Goal: Task Accomplishment & Management: Manage account settings

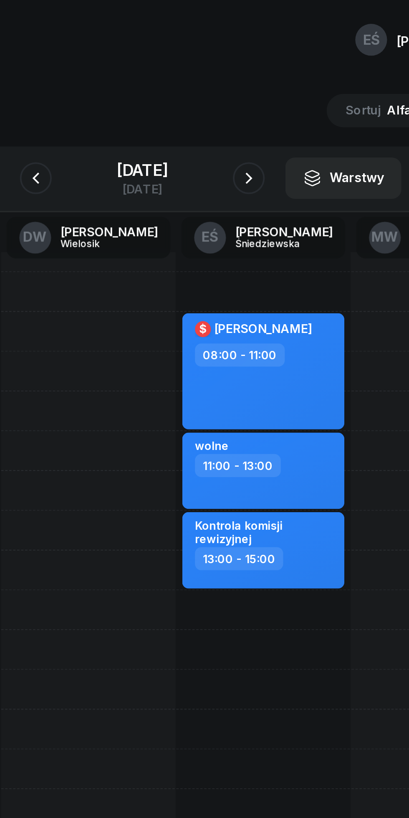
scroll to position [0, 31]
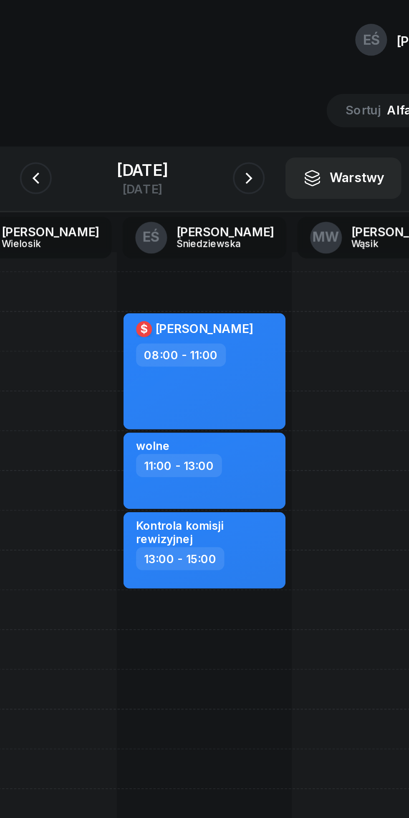
click at [147, 97] on button "button" at bounding box center [148, 93] width 17 height 17
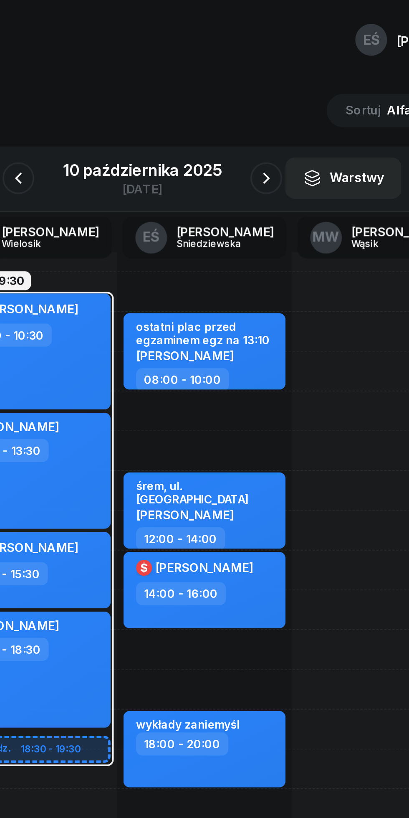
click at [139, 94] on icon "button" at bounding box center [139, 94] width 10 height 10
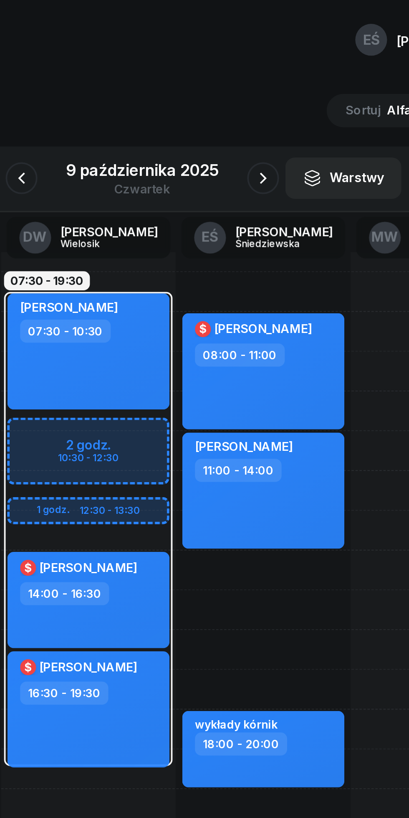
click at [148, 96] on button "button" at bounding box center [141, 93] width 17 height 17
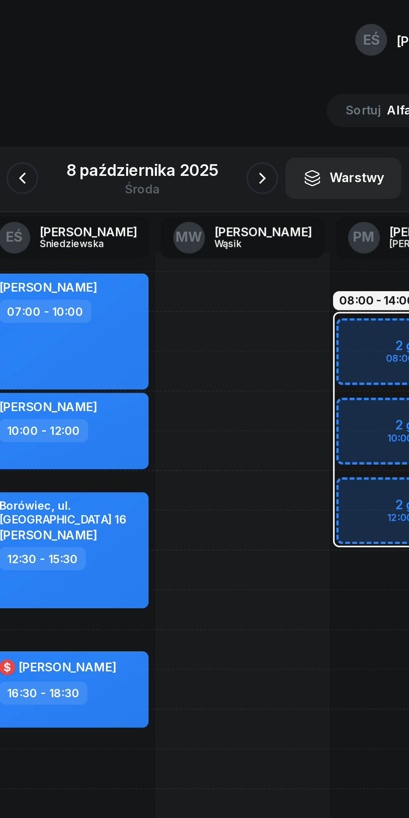
scroll to position [0, 103]
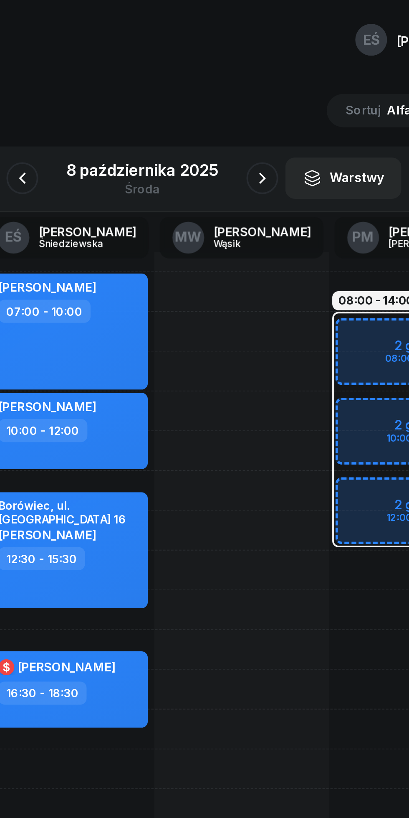
click at [269, 98] on icon "button" at bounding box center [268, 94] width 10 height 10
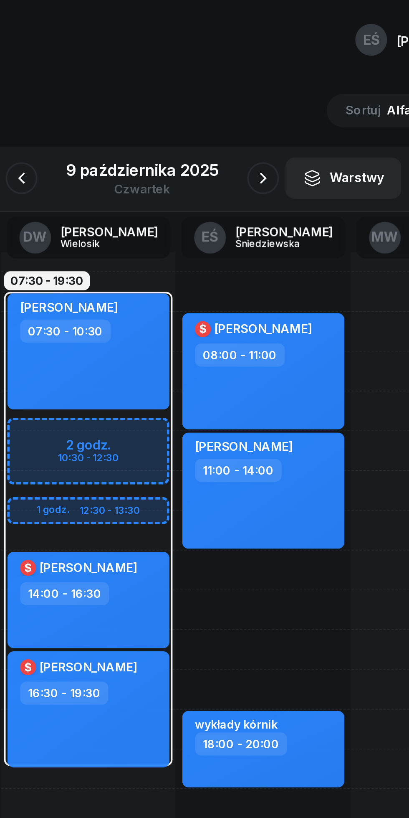
click at [299, 265] on div "[PERSON_NAME] 11:00 - 14:00" at bounding box center [268, 257] width 85 height 61
select select "11"
select select "14"
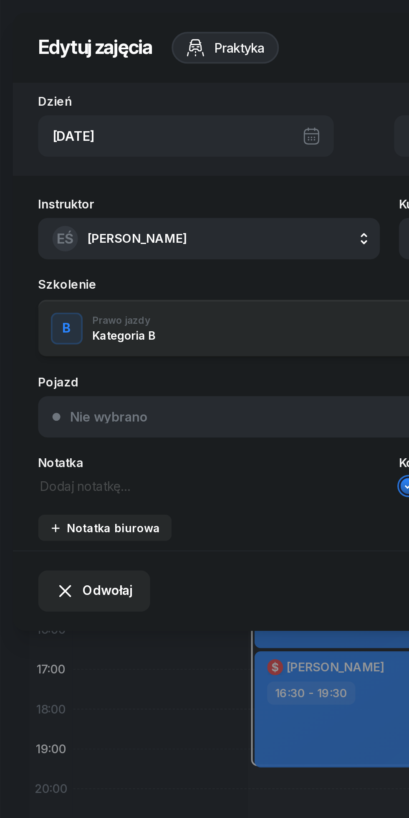
click at [72, 130] on span "[PERSON_NAME]" at bounding box center [72, 125] width 52 height 11
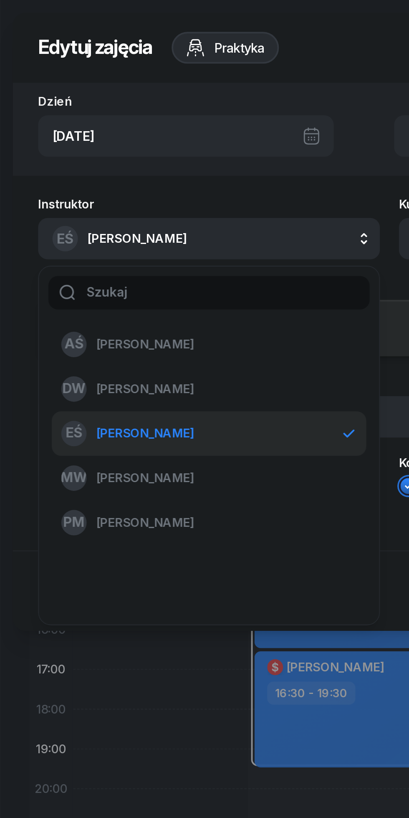
click at [59, 205] on span "[PERSON_NAME]" at bounding box center [76, 204] width 51 height 11
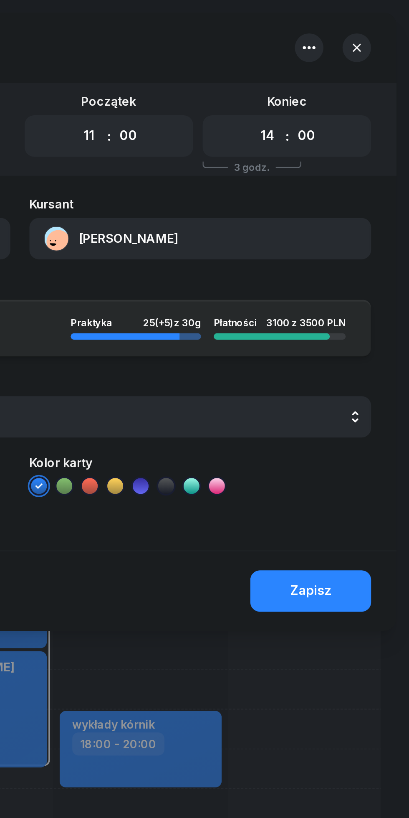
click at [368, 313] on div "Zapisz" at bounding box center [358, 310] width 22 height 11
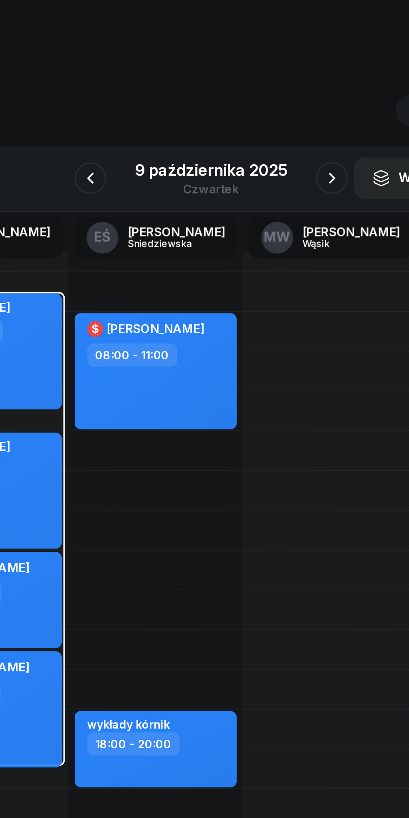
scroll to position [0, 104]
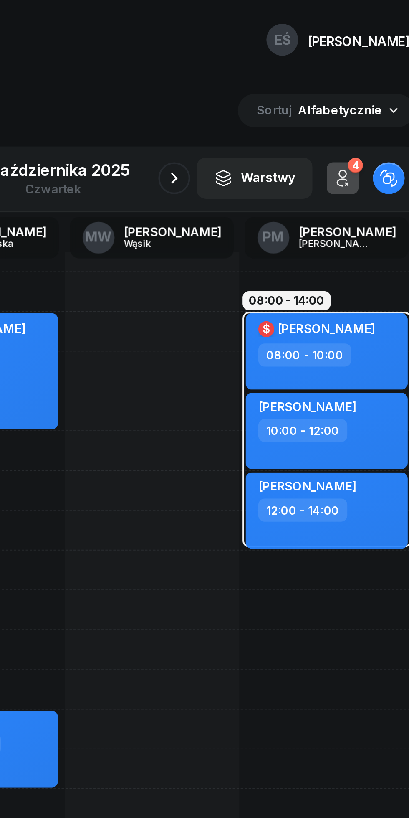
click at [376, 266] on div "12:00 - 14:00" at bounding box center [349, 268] width 74 height 12
select select "12"
select select "14"
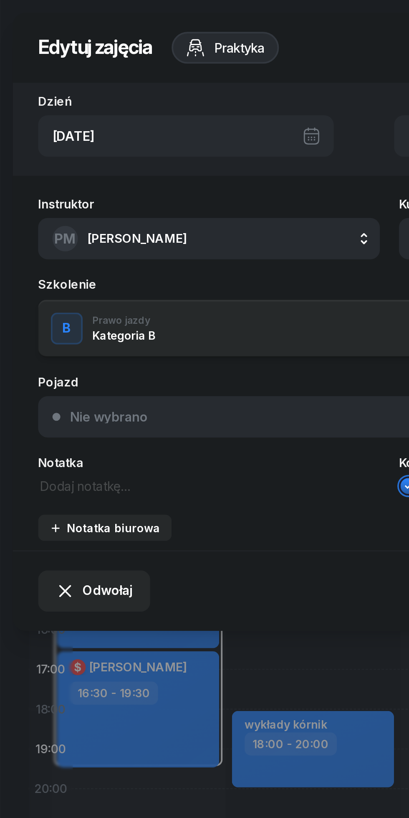
click at [58, 127] on span "[PERSON_NAME]" at bounding box center [72, 125] width 52 height 8
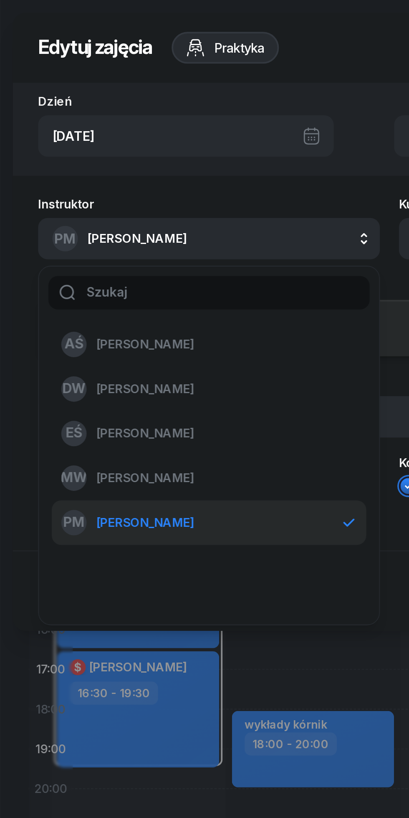
click at [57, 227] on span "[PERSON_NAME]" at bounding box center [76, 227] width 51 height 11
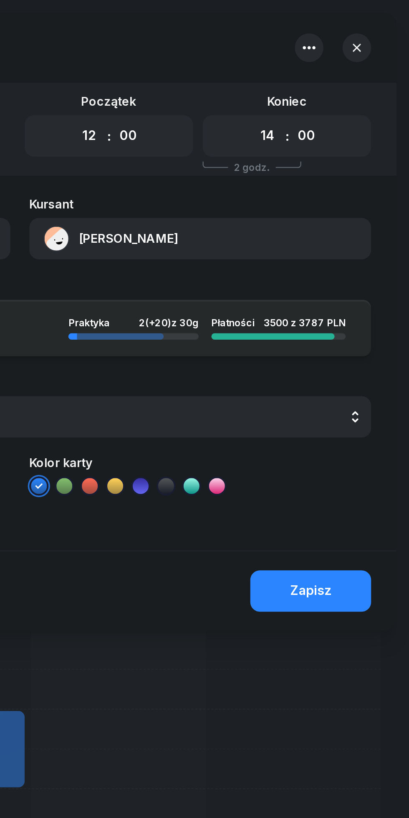
click at [360, 311] on div "Zapisz" at bounding box center [358, 310] width 22 height 11
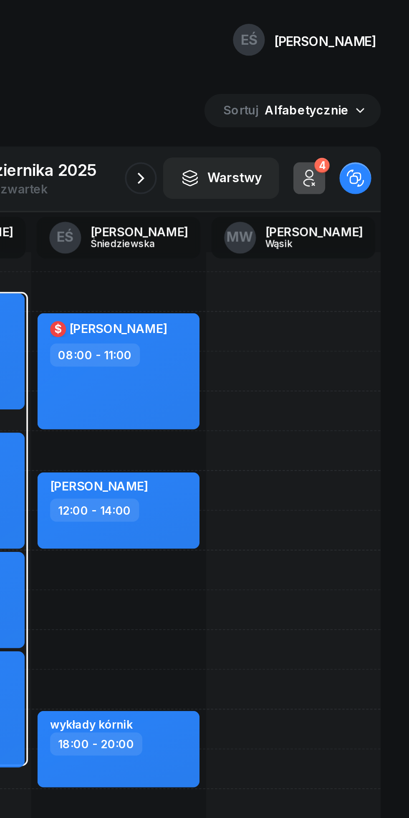
scroll to position [0, 0]
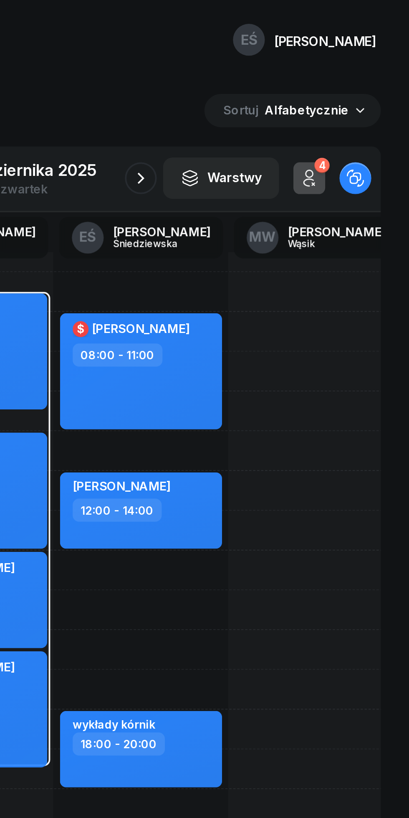
click at [298, 272] on div "12:00 - 14:00" at bounding box center [269, 268] width 74 height 12
select select "12"
select select "14"
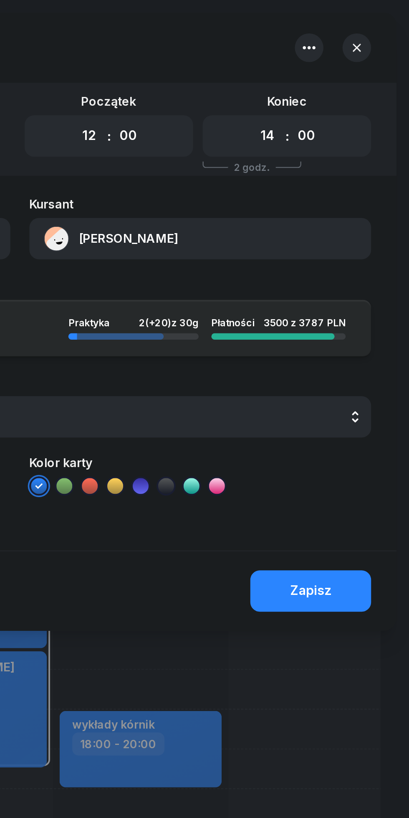
click at [234, 71] on select "00 01 02 03 04 05 06 07 08 09 10 11 12 13 14 15 16 17 18 19 20 21 22 23" at bounding box center [241, 72] width 16 height 18
select select "15"
click at [233, 63] on select "00 01 02 03 04 05 06 07 08 09 10 11 12 13 14 15 16 17 18 19 20 21 22 23" at bounding box center [241, 72] width 16 height 18
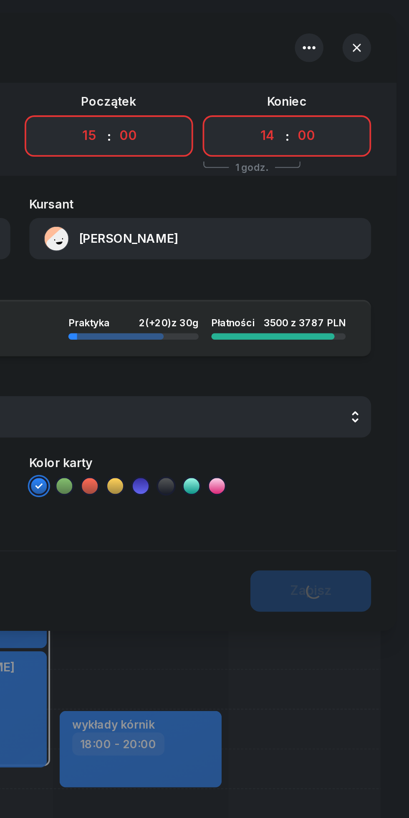
click at [329, 74] on select "00 01 02 03 04 05 06 07 08 09 10 11 12 13 14 15 16 17 18 19 20 21 22 23" at bounding box center [335, 72] width 16 height 18
select select "17"
click at [327, 63] on select "00 01 02 03 04 05 06 07 08 09 10 11 12 13 14 15 16 17 18 19 20 21 22 23" at bounding box center [335, 72] width 16 height 18
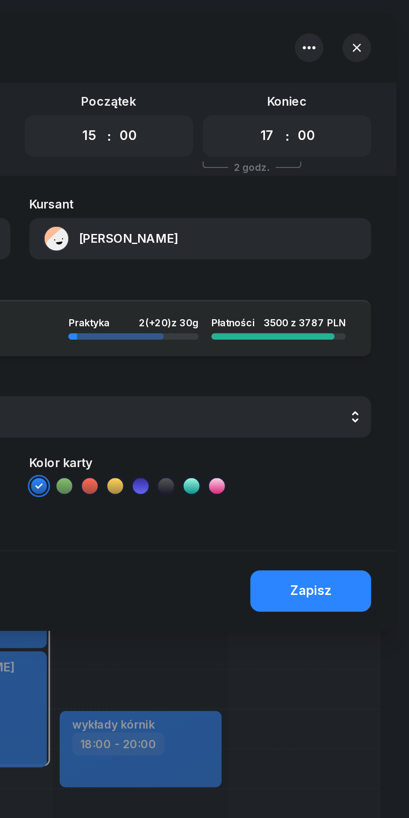
click at [363, 313] on div "Zapisz" at bounding box center [358, 310] width 22 height 11
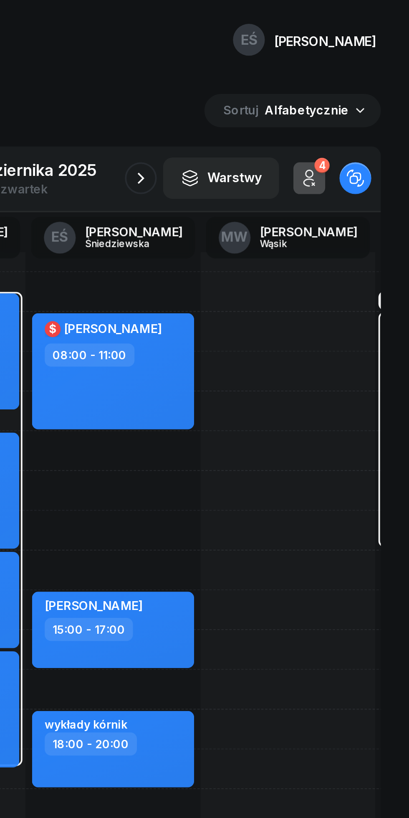
scroll to position [0, 12]
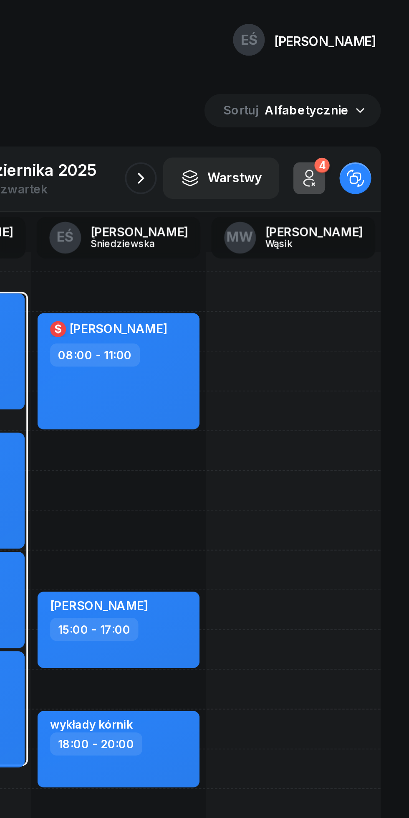
click at [268, 94] on icon "button" at bounding box center [268, 94] width 10 height 10
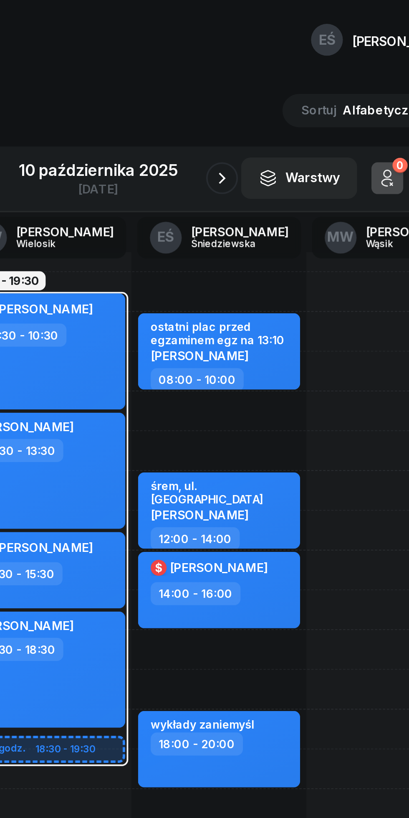
click at [263, 95] on button "button" at bounding box center [269, 93] width 17 height 17
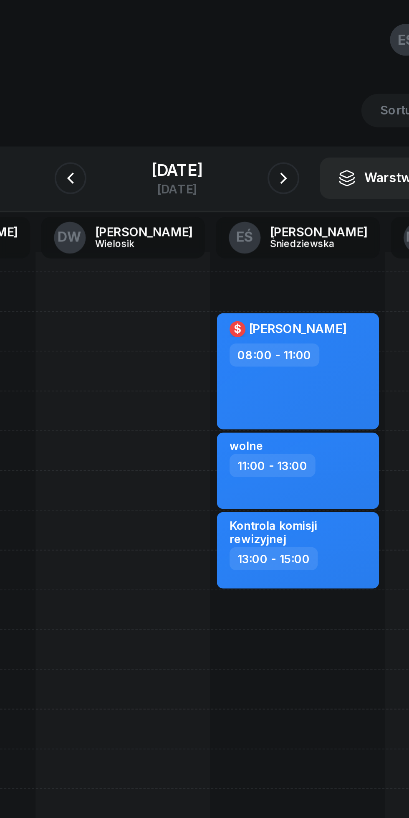
click at [144, 94] on icon "button" at bounding box center [149, 94] width 10 height 10
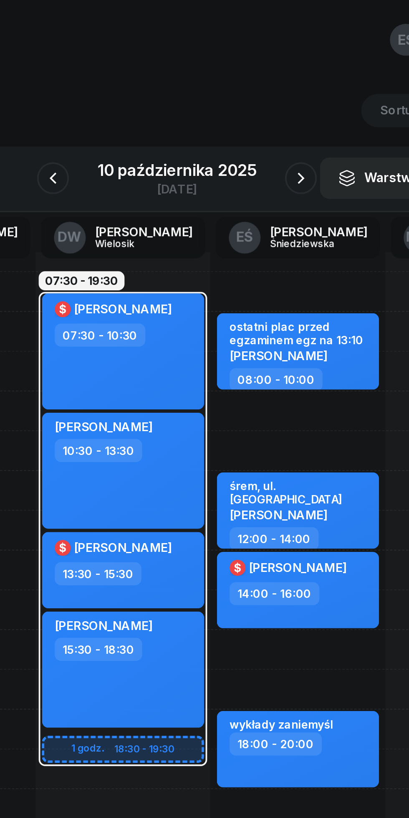
click at [289, 255] on div "śrem, ul. [GEOGRAPHIC_DATA]" at bounding box center [269, 258] width 74 height 14
select select "12"
select select "14"
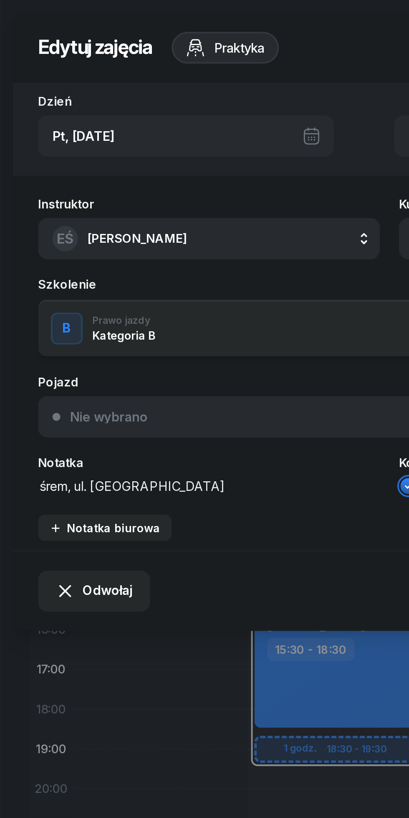
click at [104, 257] on textarea "śrem, ul. [GEOGRAPHIC_DATA]" at bounding box center [110, 254] width 180 height 11
type textarea "ś"
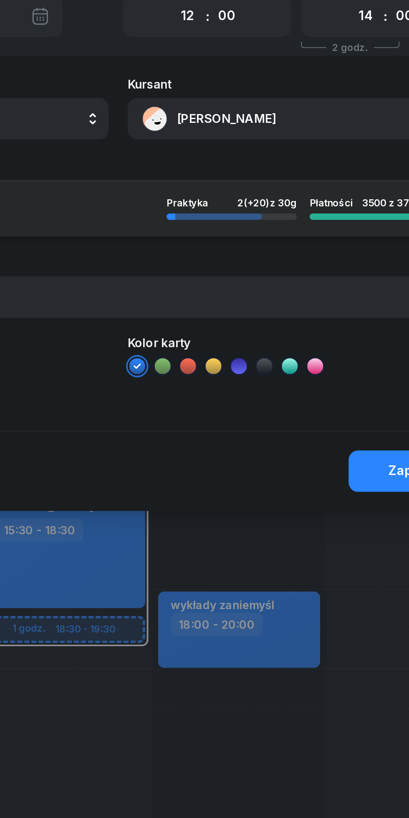
type textarea "OSP"
click at [343, 304] on button "Zapisz" at bounding box center [357, 310] width 63 height 22
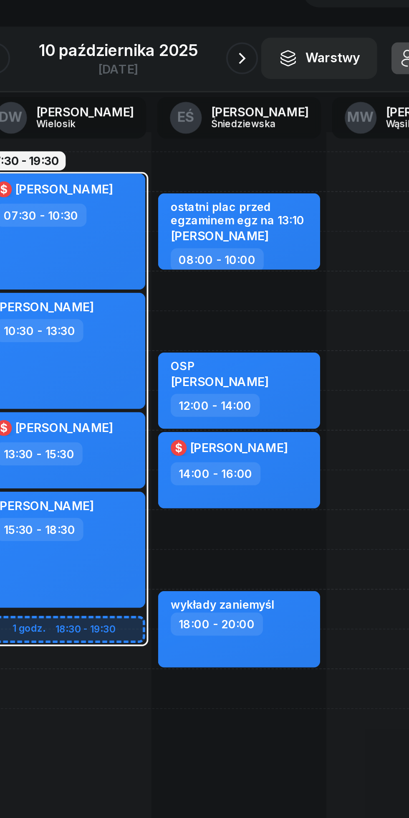
click at [269, 94] on icon "button" at bounding box center [270, 94] width 10 height 10
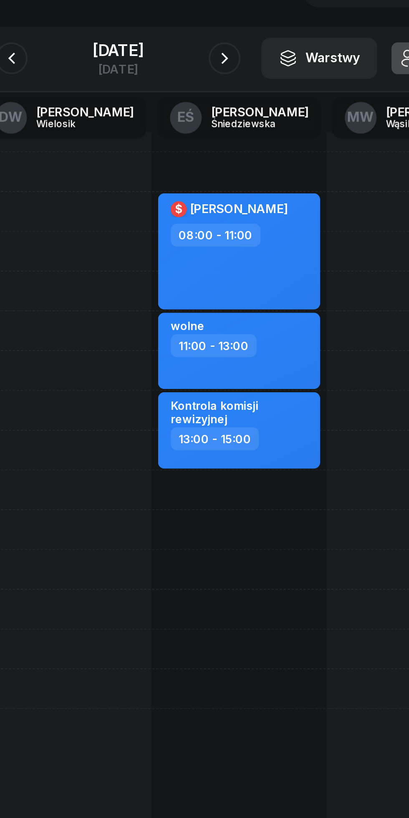
click at [269, 99] on button "button" at bounding box center [260, 93] width 17 height 17
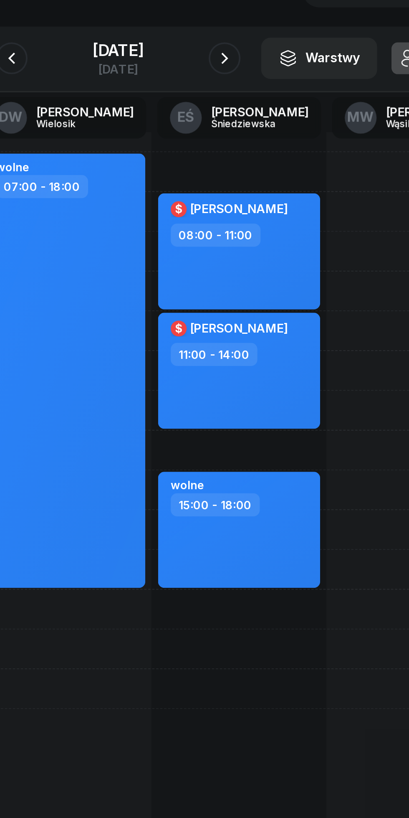
click at [266, 92] on icon "button" at bounding box center [261, 94] width 10 height 10
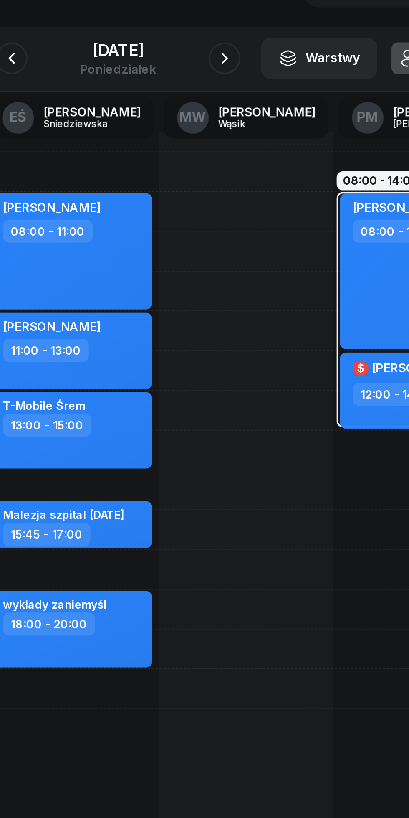
scroll to position [0, 104]
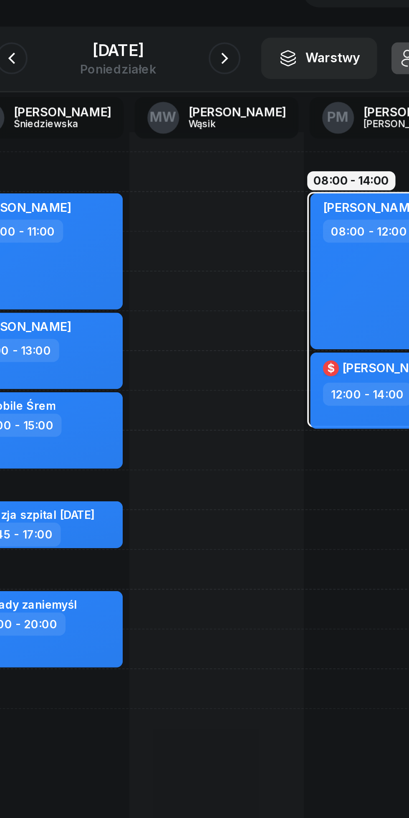
click at [321, 221] on div "[PERSON_NAME] 08:00 - 12:00" at bounding box center [348, 206] width 85 height 82
select select "08"
select select "12"
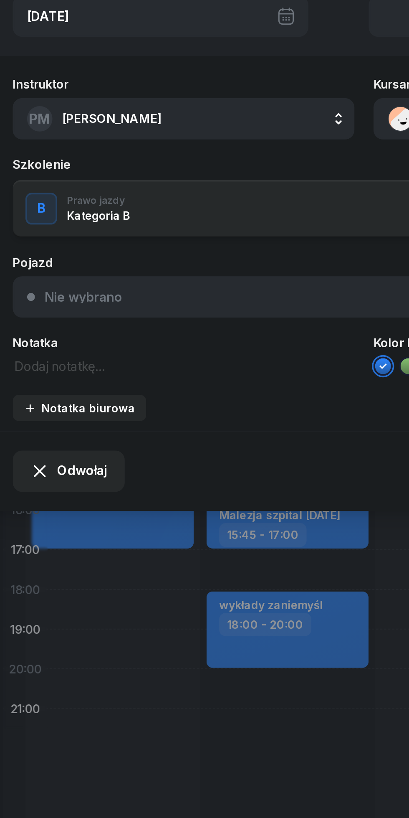
click at [45, 312] on span "Odwołaj" at bounding box center [56, 310] width 26 height 11
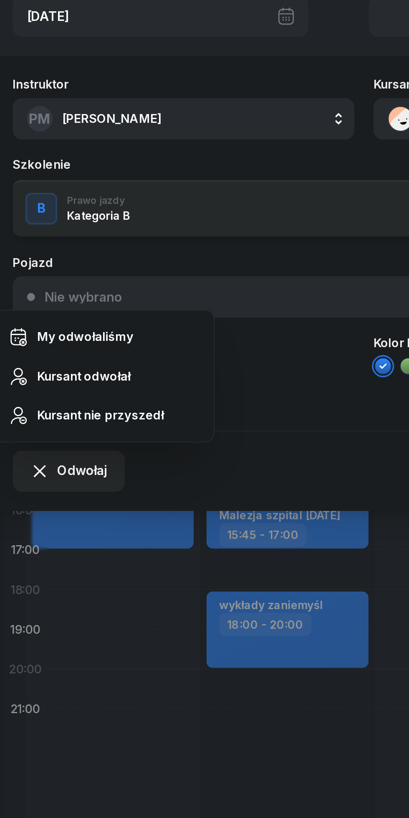
click at [43, 261] on div "Kursant odwołał" at bounding box center [57, 260] width 49 height 11
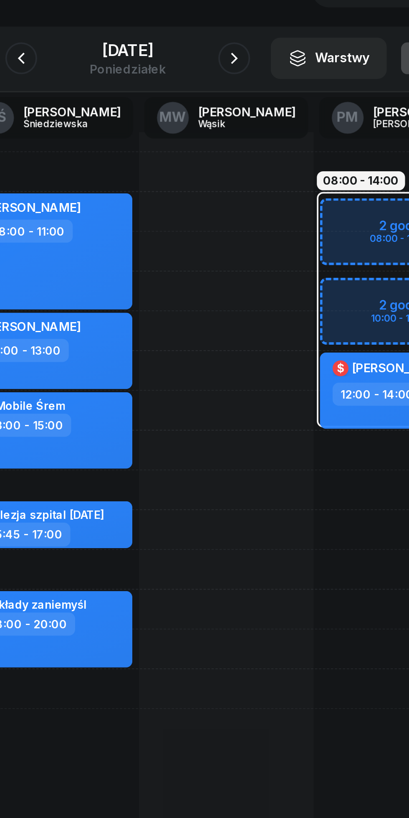
click at [262, 96] on button "button" at bounding box center [260, 93] width 17 height 17
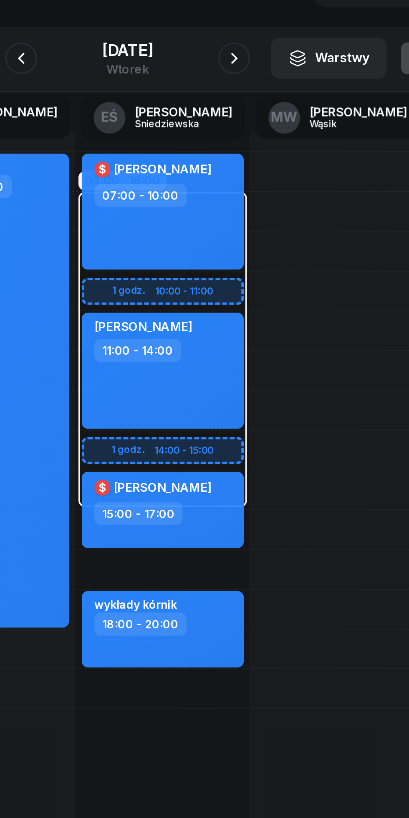
scroll to position [0, 44]
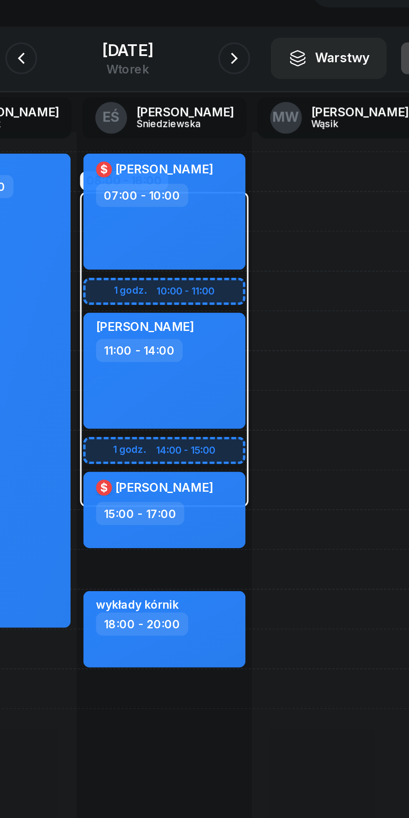
click at [266, 94] on icon "button" at bounding box center [261, 94] width 10 height 10
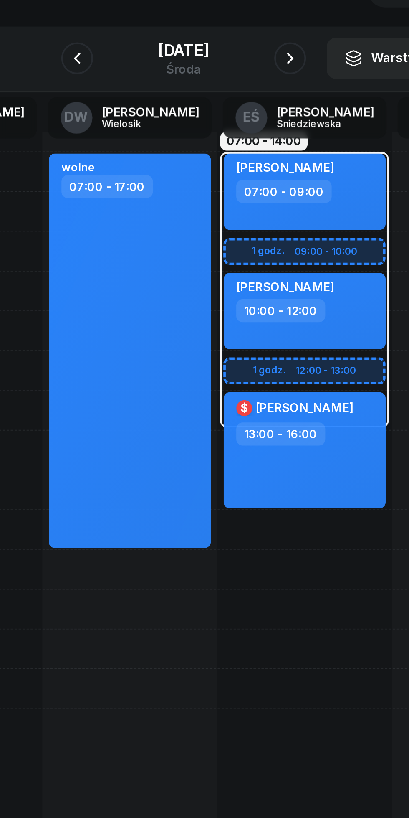
click at [266, 94] on icon "button" at bounding box center [261, 94] width 10 height 10
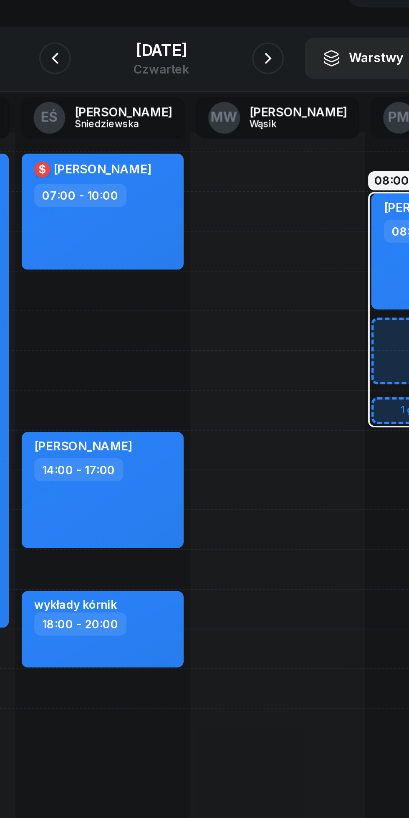
scroll to position [0, 89]
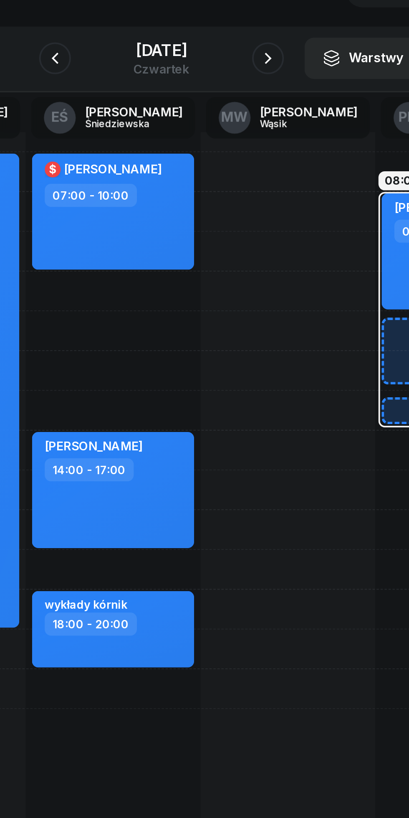
click at [266, 95] on icon "button" at bounding box center [261, 94] width 10 height 10
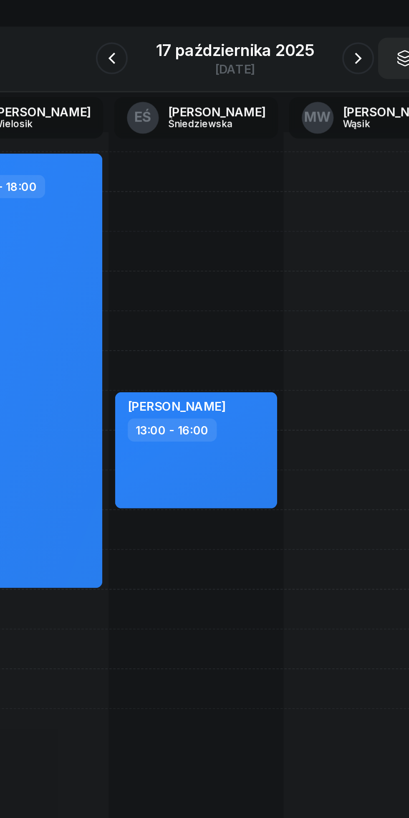
scroll to position [0, 67]
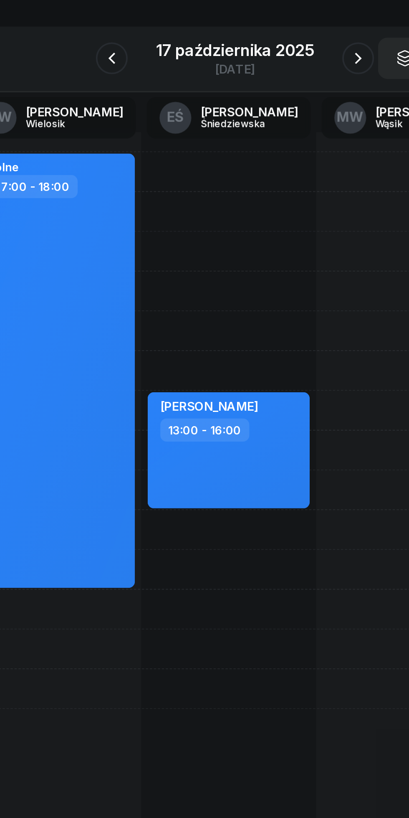
click at [135, 92] on button "button" at bounding box center [140, 93] width 17 height 17
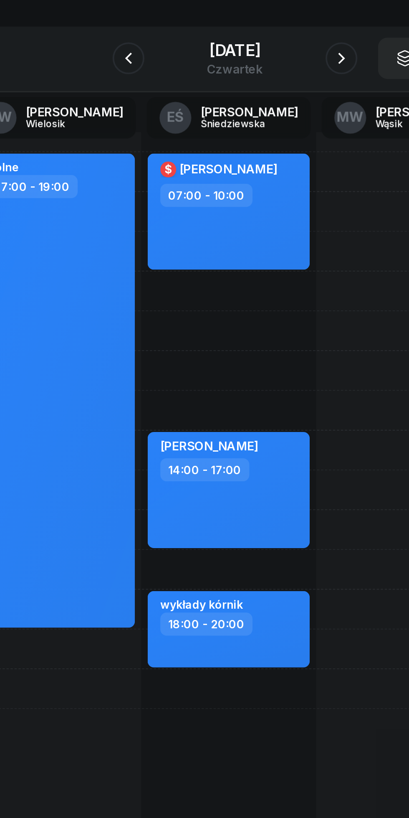
click at [144, 94] on icon "button" at bounding box center [149, 94] width 10 height 10
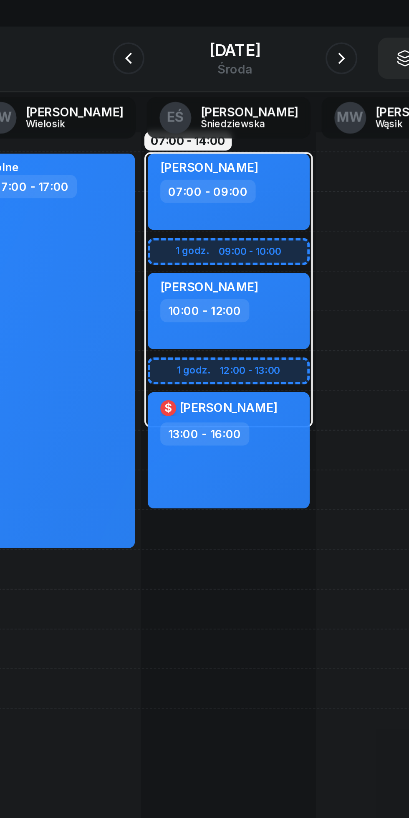
click at [144, 94] on icon "button" at bounding box center [149, 94] width 10 height 10
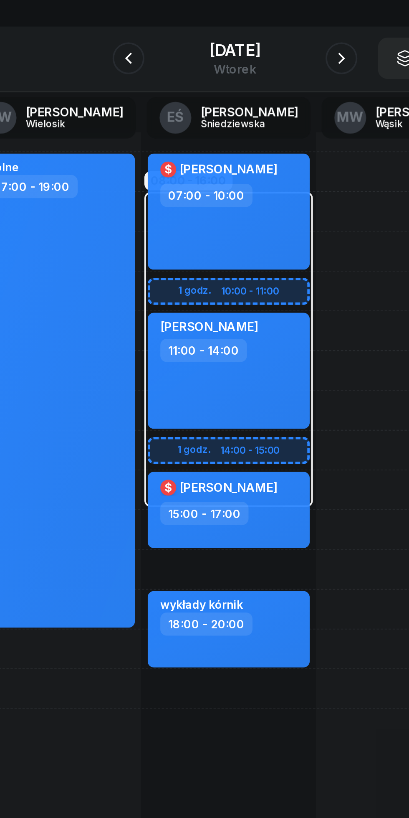
click at [144, 94] on icon "button" at bounding box center [149, 94] width 10 height 10
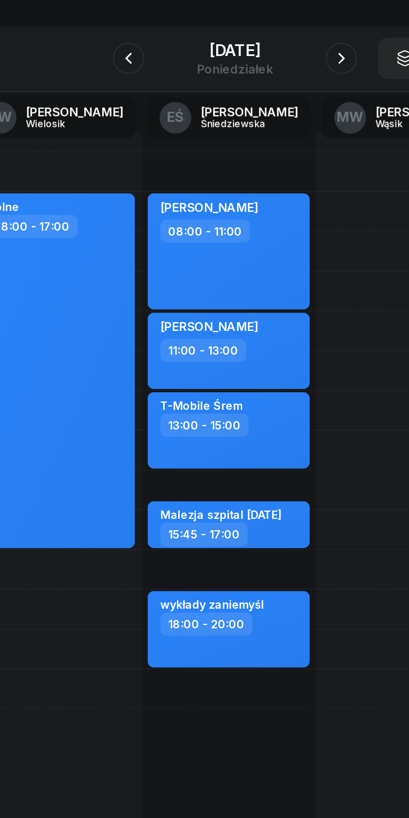
click at [144, 96] on icon "button" at bounding box center [149, 94] width 10 height 10
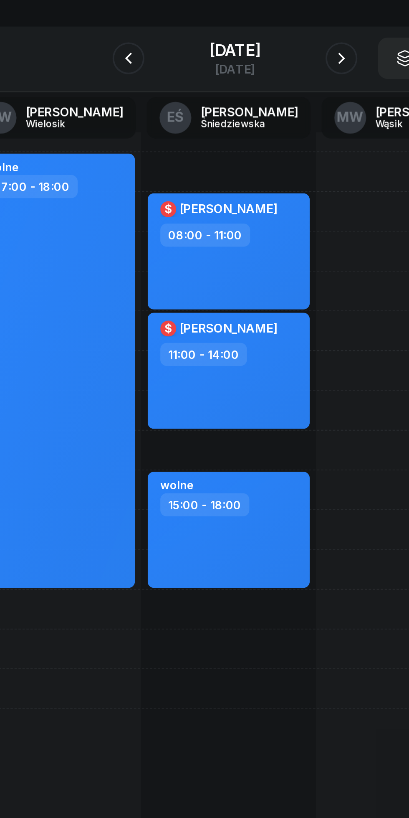
click at [144, 94] on icon "button" at bounding box center [149, 94] width 10 height 10
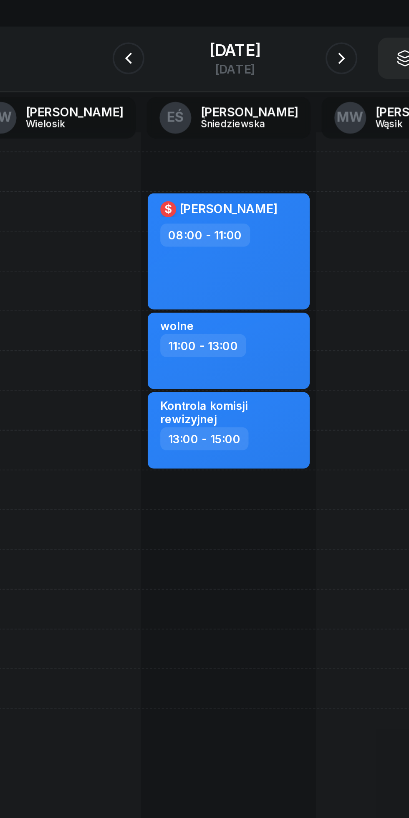
click at [144, 94] on icon "button" at bounding box center [149, 94] width 10 height 10
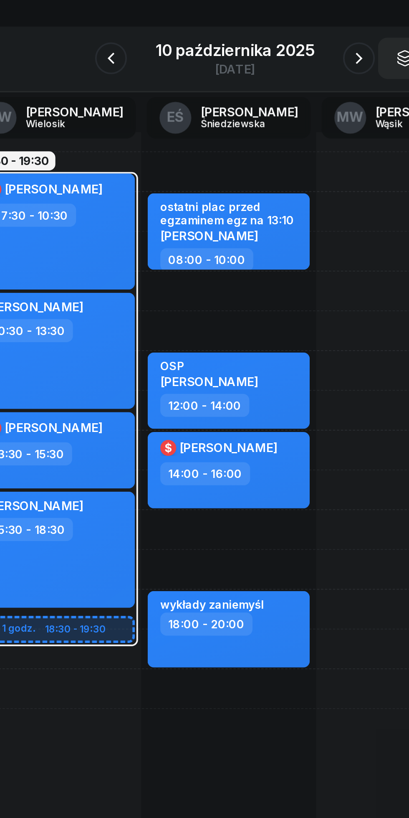
click at [228, 267] on div "OSP [PERSON_NAME]" at bounding box center [202, 260] width 74 height 18
select select "12"
select select "14"
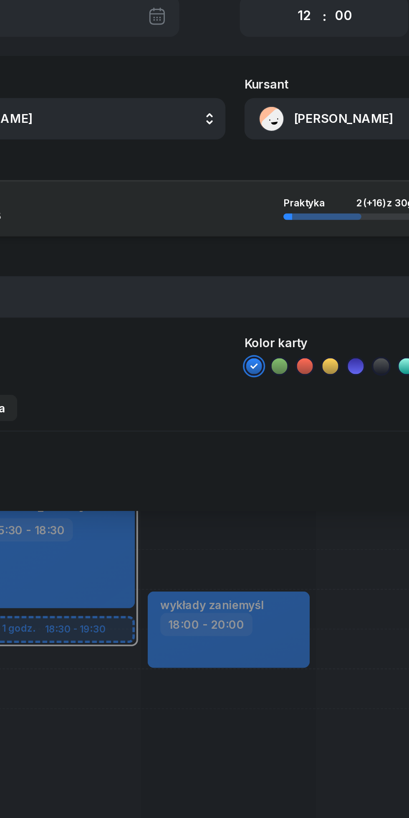
click at [241, 119] on button "[PERSON_NAME]" at bounding box center [300, 125] width 180 height 22
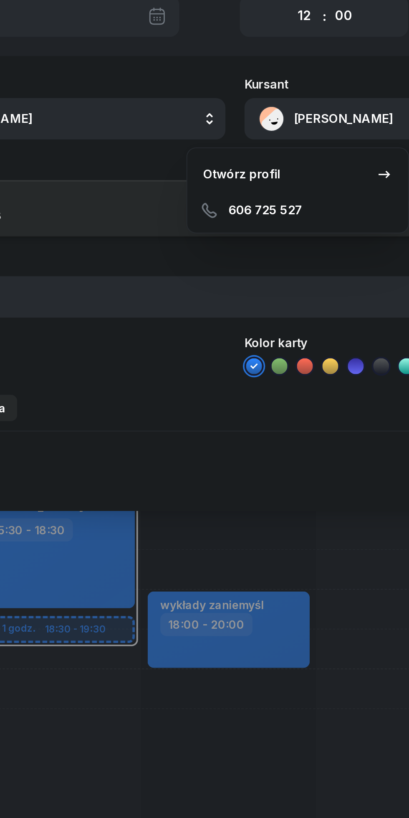
click at [202, 155] on div "Otwórz profil" at bounding box center [208, 154] width 41 height 11
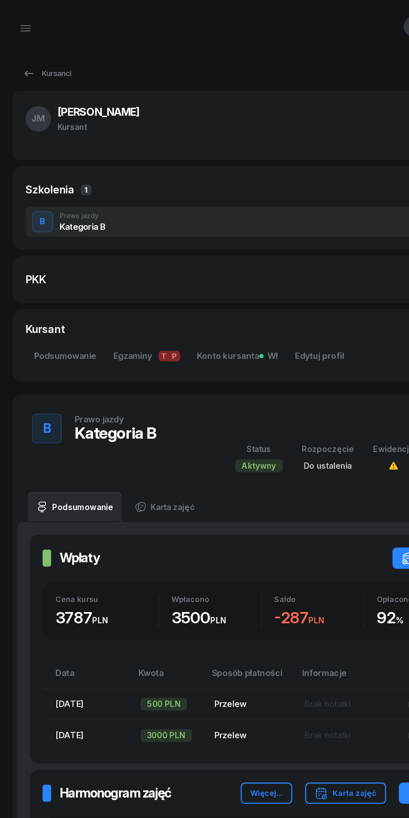
click at [27, 59] on icon at bounding box center [23, 58] width 10 height 10
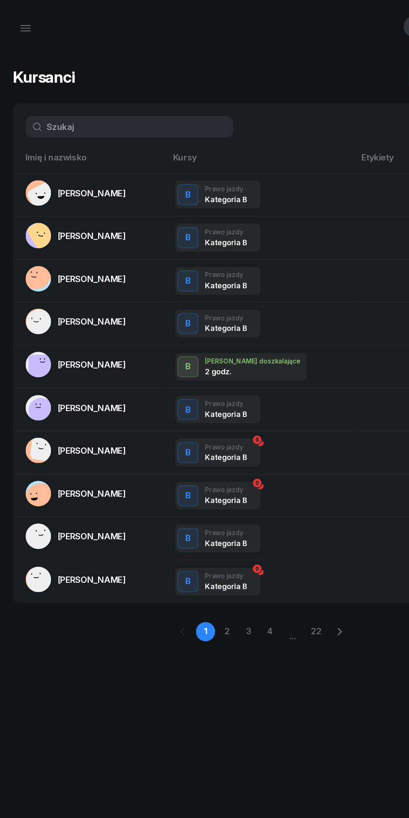
click at [20, 24] on icon "button" at bounding box center [20, 24] width 8 height 0
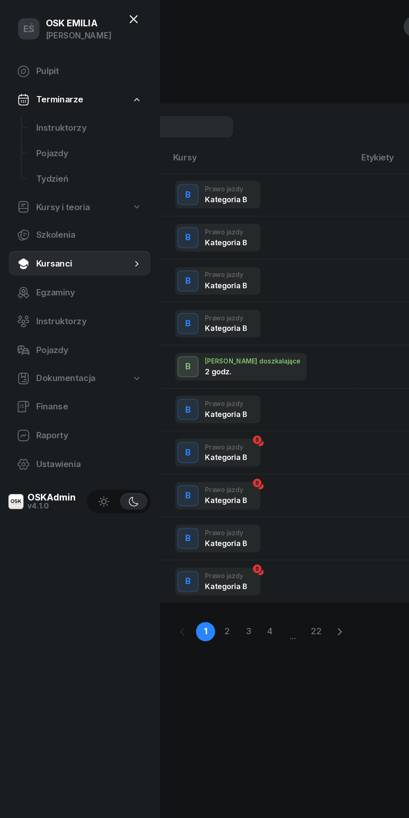
click at [48, 102] on span "Instruktorzy" at bounding box center [69, 100] width 83 height 11
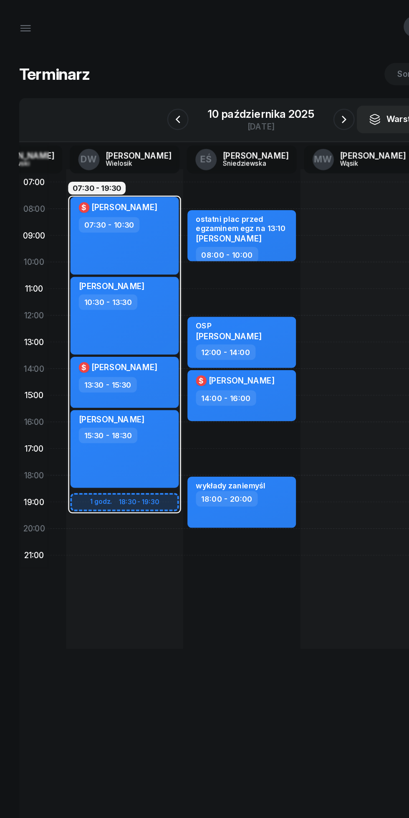
scroll to position [0, 79]
click at [266, 97] on icon "button" at bounding box center [270, 94] width 10 height 10
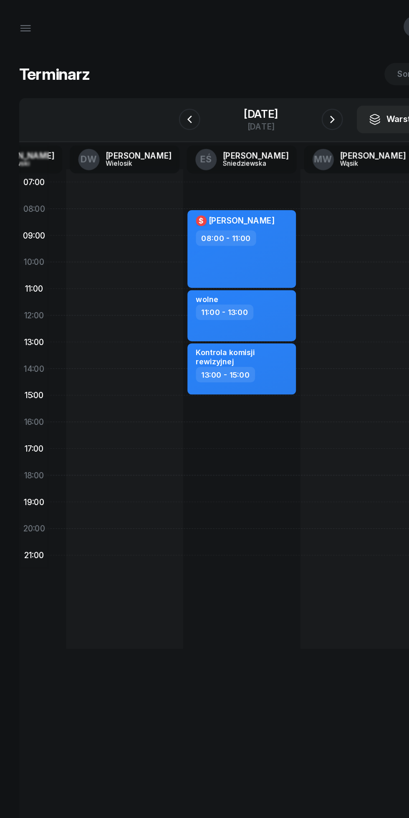
click at [262, 92] on icon "button" at bounding box center [260, 94] width 3 height 6
click at [266, 94] on icon "button" at bounding box center [261, 94] width 10 height 10
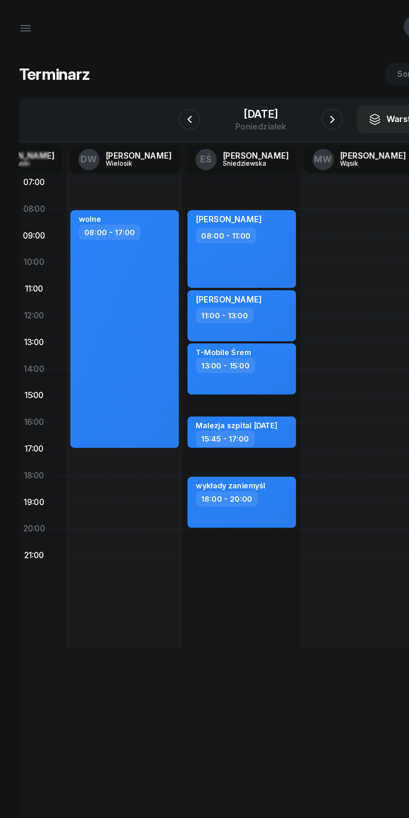
click at [266, 94] on icon "button" at bounding box center [261, 94] width 10 height 10
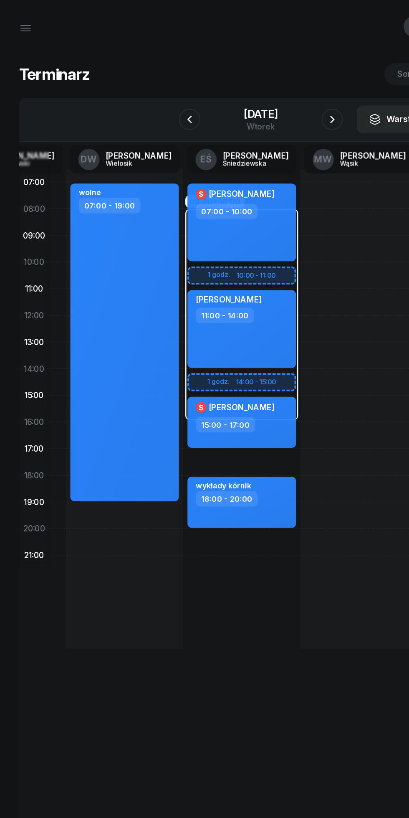
click at [266, 94] on icon "button" at bounding box center [261, 94] width 10 height 10
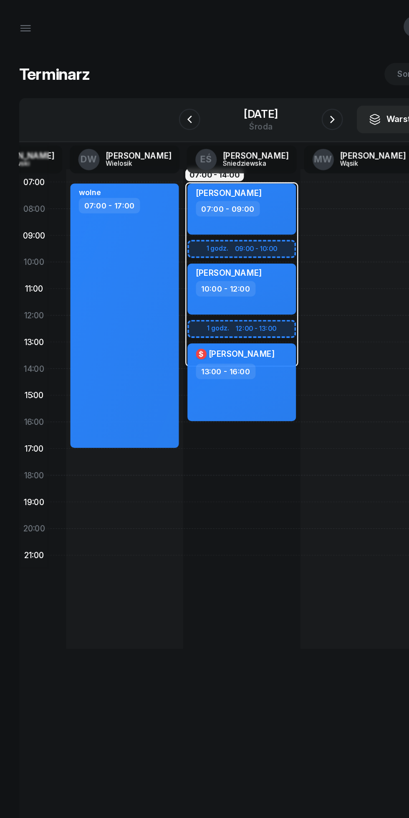
click at [266, 93] on icon "button" at bounding box center [261, 94] width 10 height 10
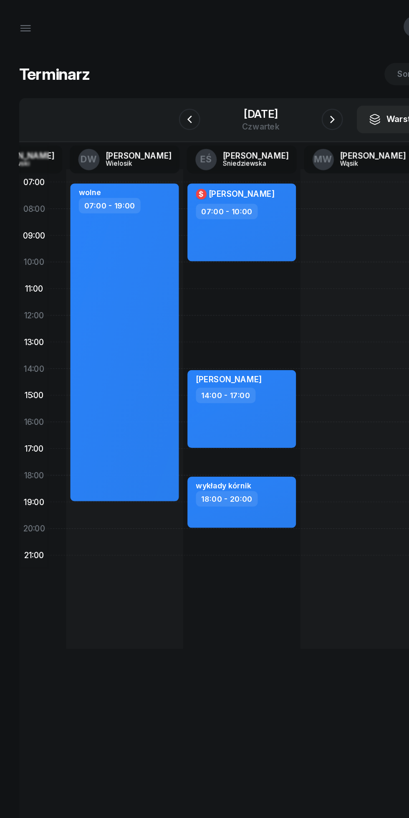
scroll to position [0, 104]
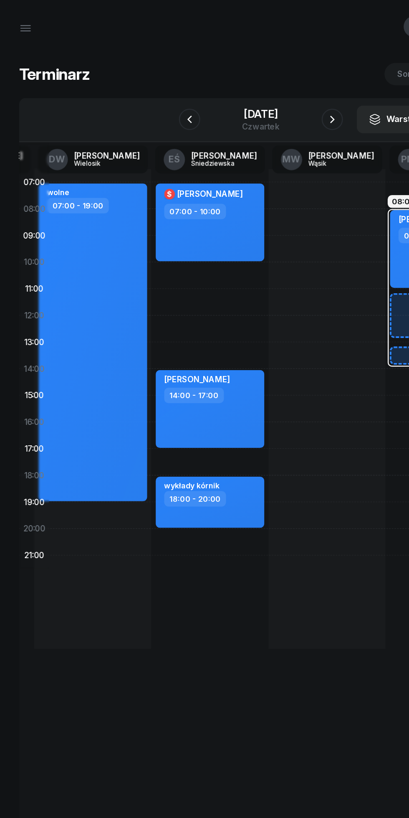
click at [266, 98] on icon "button" at bounding box center [261, 94] width 10 height 10
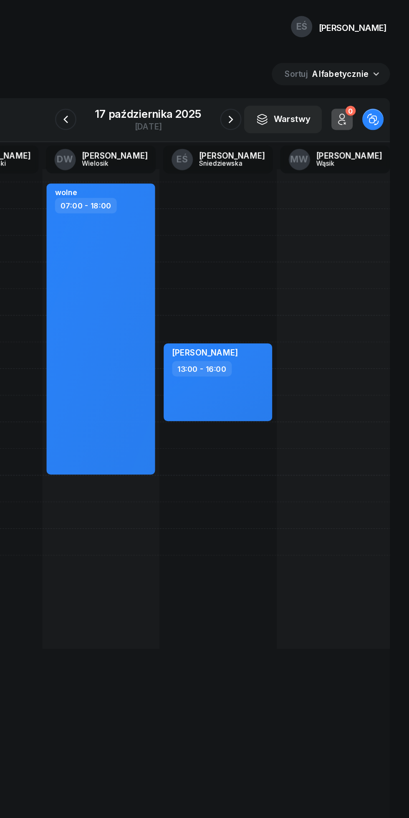
scroll to position [0, 8]
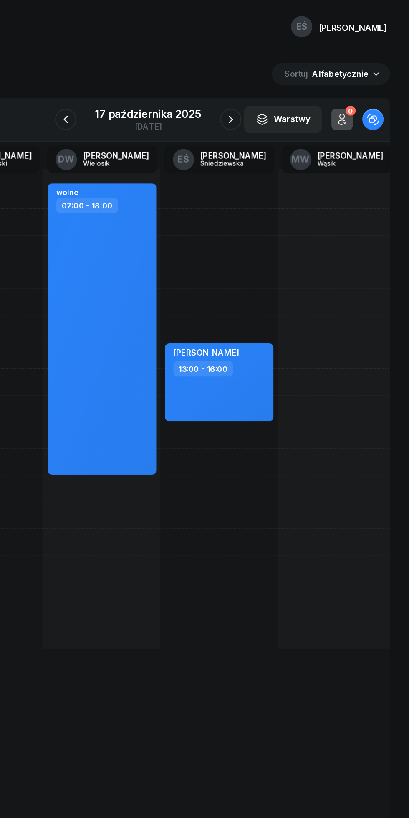
click at [218, 157] on div "[PERSON_NAME] 13:00 - 16:00" at bounding box center [260, 320] width 92 height 376
select select "07"
select select "09"
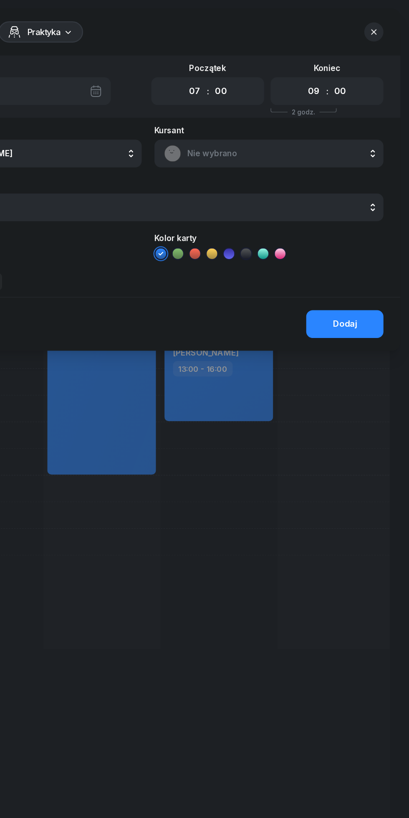
click at [253, 118] on span "Nie wybrano" at bounding box center [309, 120] width 146 height 11
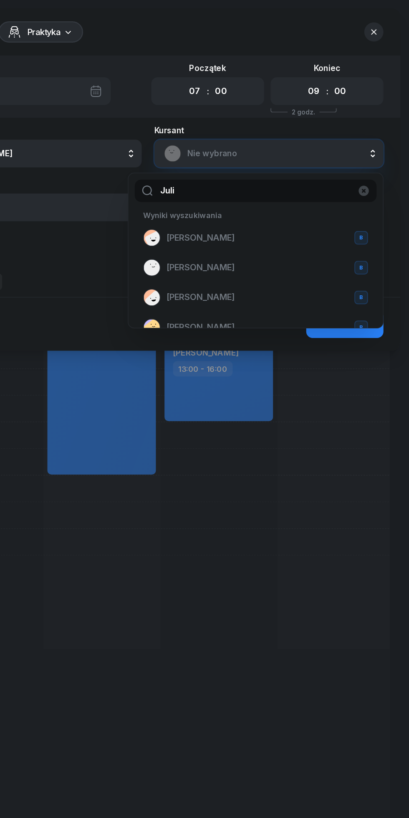
type input "Juli"
click at [235, 230] on span "[PERSON_NAME]" at bounding box center [245, 233] width 53 height 11
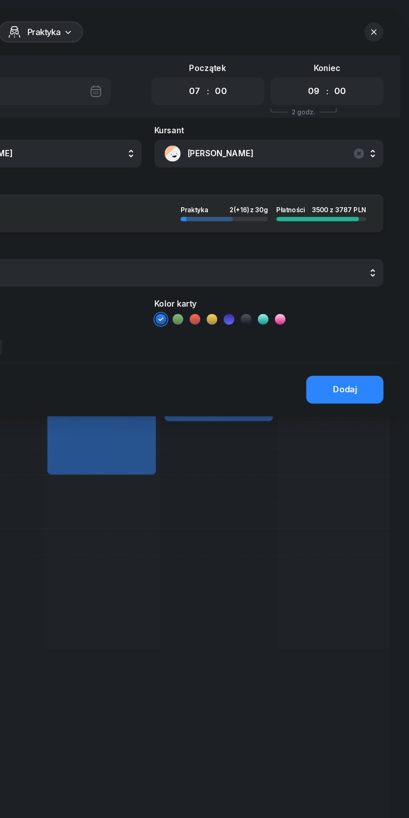
click at [362, 299] on button "Dodaj" at bounding box center [359, 305] width 61 height 22
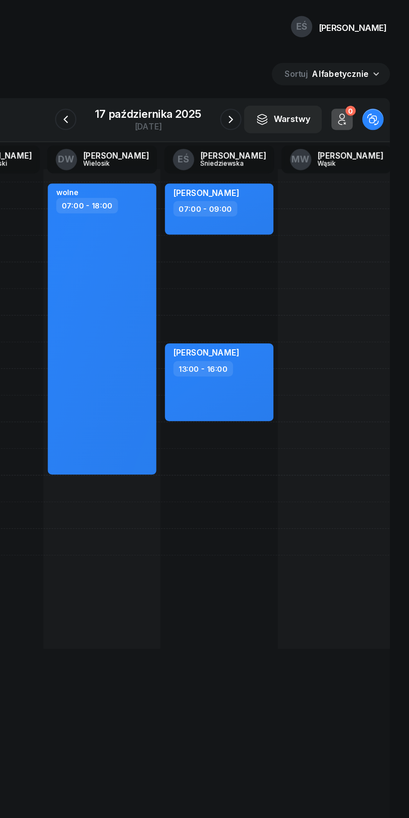
click at [266, 96] on icon "button" at bounding box center [269, 94] width 10 height 10
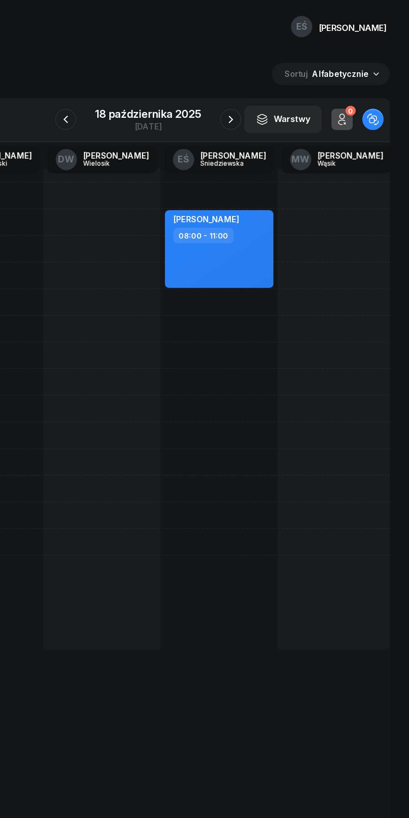
click at [272, 92] on icon "button" at bounding box center [269, 94] width 10 height 10
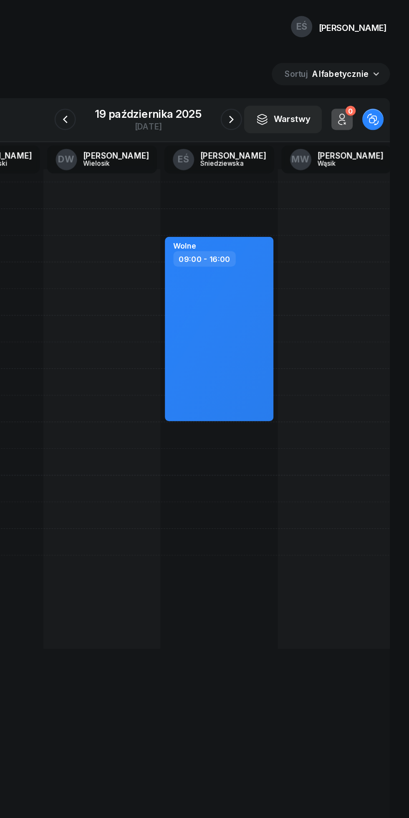
click at [269, 94] on icon "button" at bounding box center [270, 94] width 10 height 10
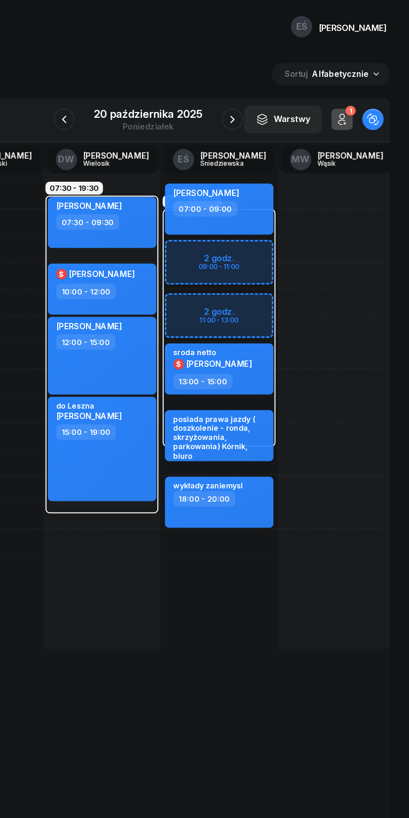
click at [166, 372] on div "do Leszna [PERSON_NAME] 15:00 - 19:00" at bounding box center [168, 352] width 85 height 82
select select "15"
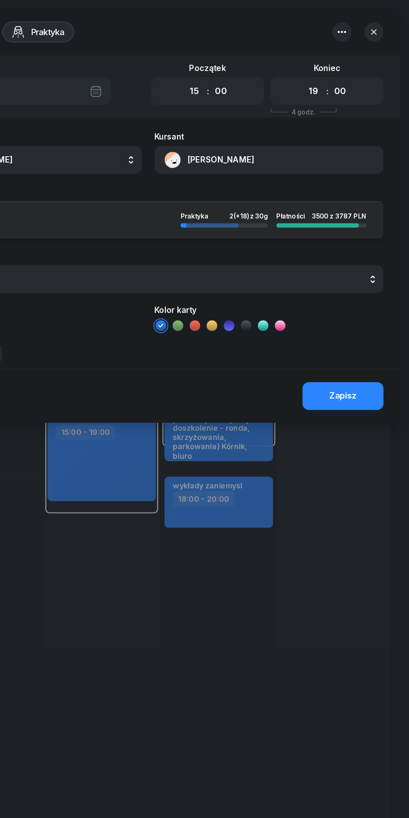
click at [335, 71] on select "00 01 02 03 04 05 06 07 08 09 10 11 12 13 14 15 16 17 18 19 20 21 22 23" at bounding box center [335, 72] width 16 height 18
select select "18"
click at [327, 63] on select "00 01 02 03 04 05 06 07 08 09 10 11 12 13 14 15 16 17 18 19 20 21 22 23" at bounding box center [335, 72] width 16 height 18
click at [363, 314] on div "Zapisz" at bounding box center [358, 310] width 22 height 11
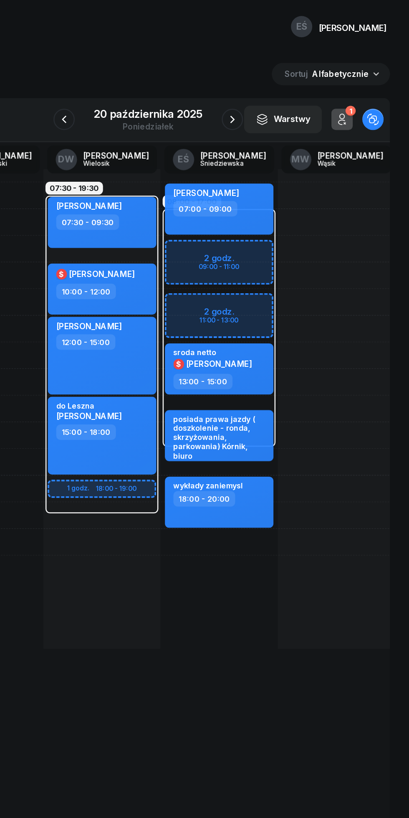
click at [157, 319] on div "do Leszna" at bounding box center [157, 317] width 51 height 7
select select "15"
select select "18"
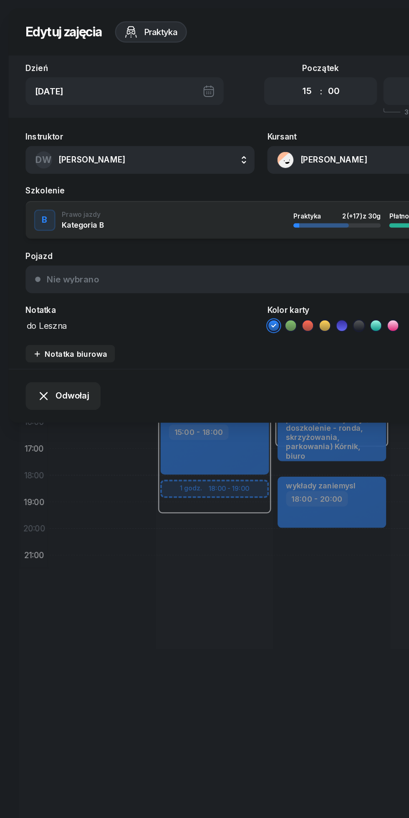
click at [80, 254] on textarea "do Leszna" at bounding box center [110, 254] width 180 height 11
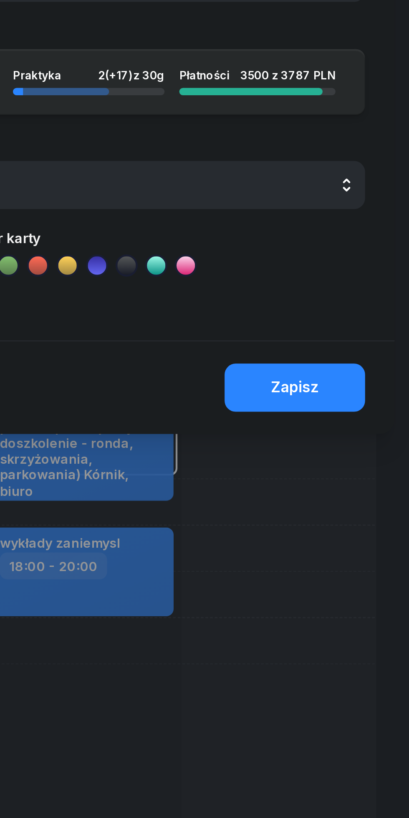
type textarea "do [GEOGRAPHIC_DATA]"
click at [363, 311] on div "Zapisz" at bounding box center [358, 310] width 22 height 11
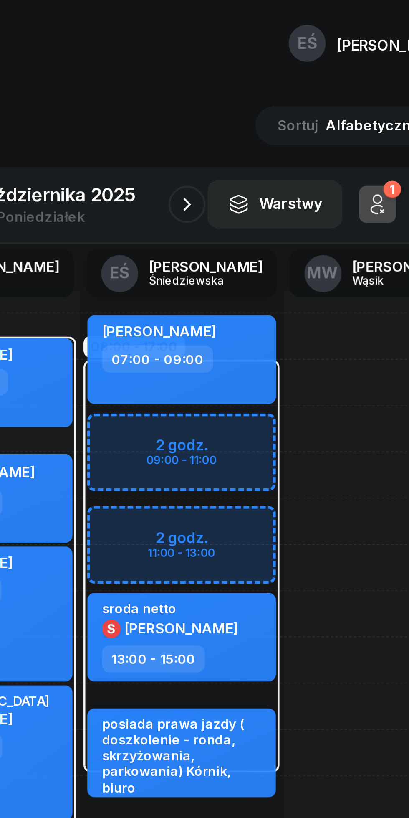
click at [265, 95] on button "button" at bounding box center [270, 93] width 17 height 17
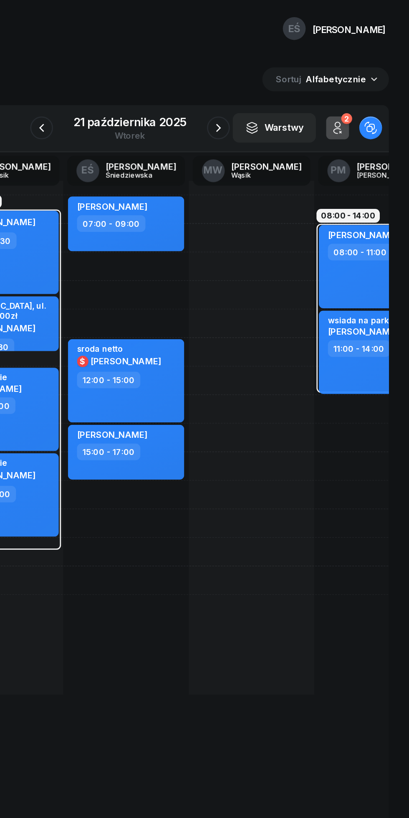
scroll to position [0, 104]
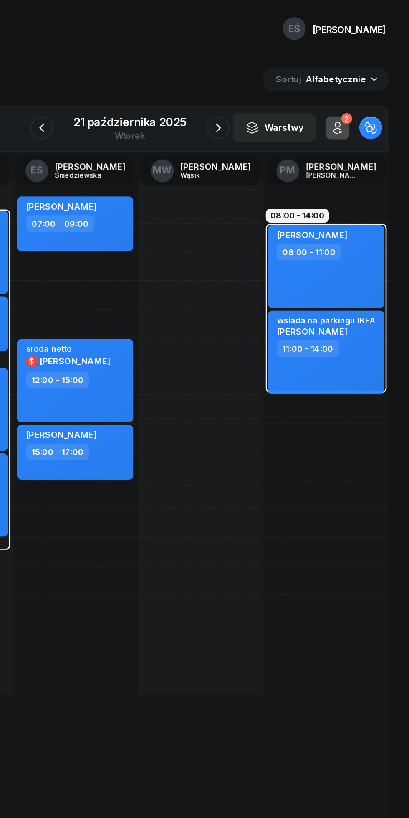
click at [271, 93] on icon "button" at bounding box center [269, 94] width 10 height 10
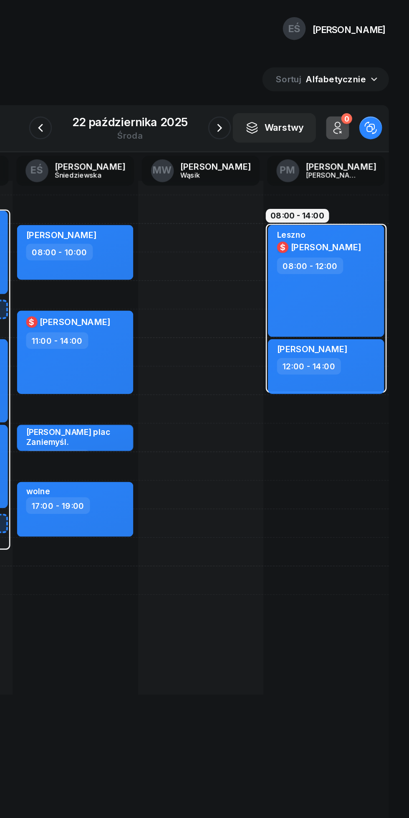
click at [270, 94] on icon "button" at bounding box center [270, 94] width 10 height 10
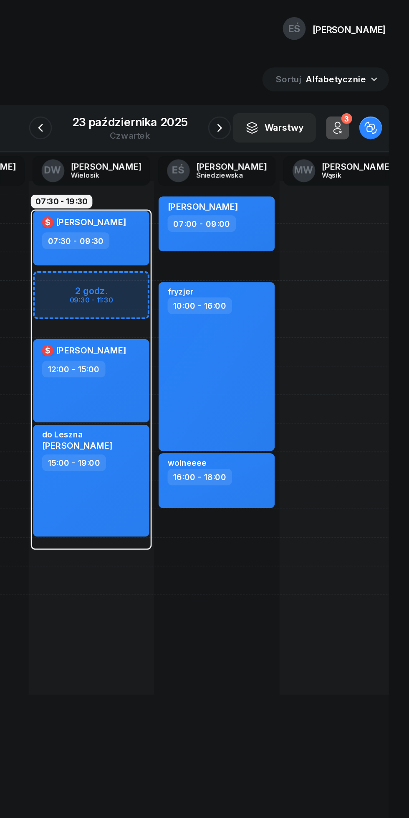
click at [153, 400] on div "07:30 - 19:30" at bounding box center [176, 278] width 92 height 251
select select "07"
select select "30"
select select "19"
select select "30"
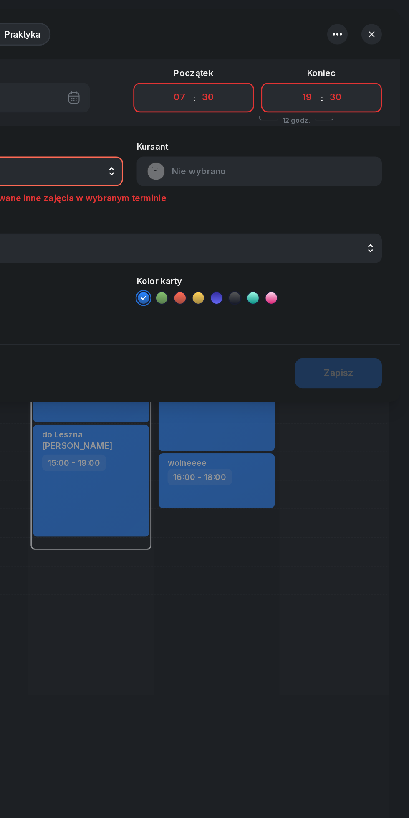
click at [383, 26] on icon "button" at bounding box center [382, 25] width 4 height 4
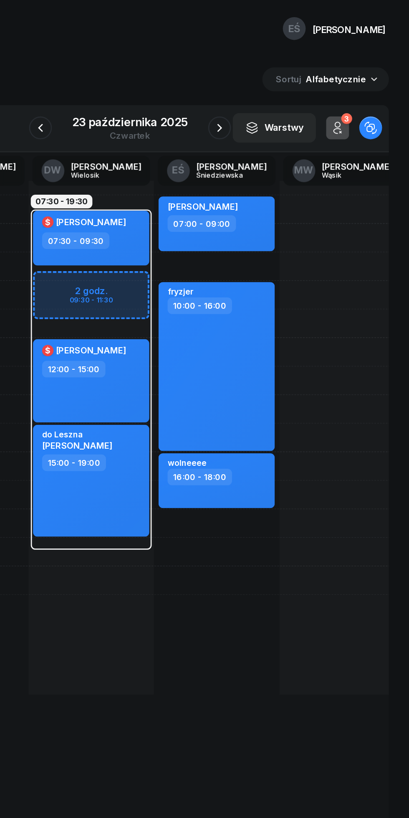
click at [199, 366] on div "do Leszna [PERSON_NAME] 15:00 - 19:00" at bounding box center [176, 352] width 85 height 82
select select "15"
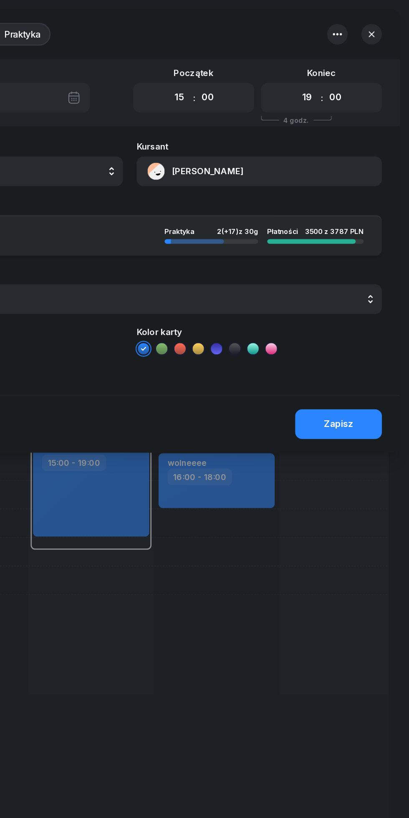
click at [335, 72] on select "00 01 02 03 04 05 06 07 08 09 10 11 12 13 14 15 16 17 18 19 20 21 22 23" at bounding box center [335, 72] width 16 height 18
select select "18"
click at [327, 63] on select "00 01 02 03 04 05 06 07 08 09 10 11 12 13 14 15 16 17 18 19 20 21 22 23" at bounding box center [335, 72] width 16 height 18
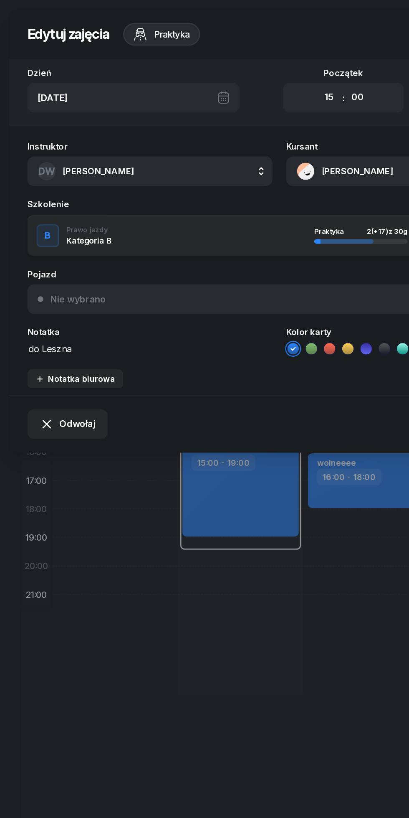
click at [73, 251] on textarea "do Leszna" at bounding box center [110, 254] width 180 height 11
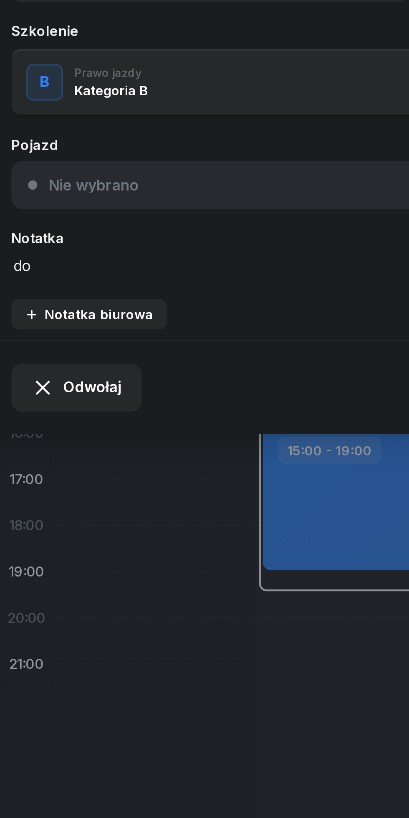
type textarea "d"
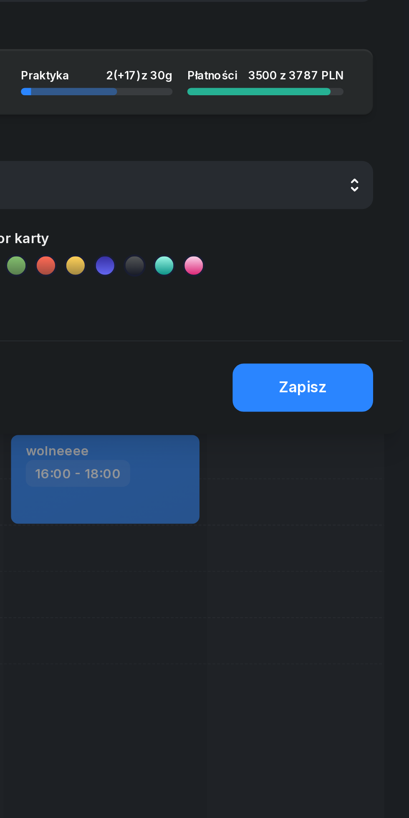
click at [374, 308] on button "Zapisz" at bounding box center [357, 310] width 63 height 22
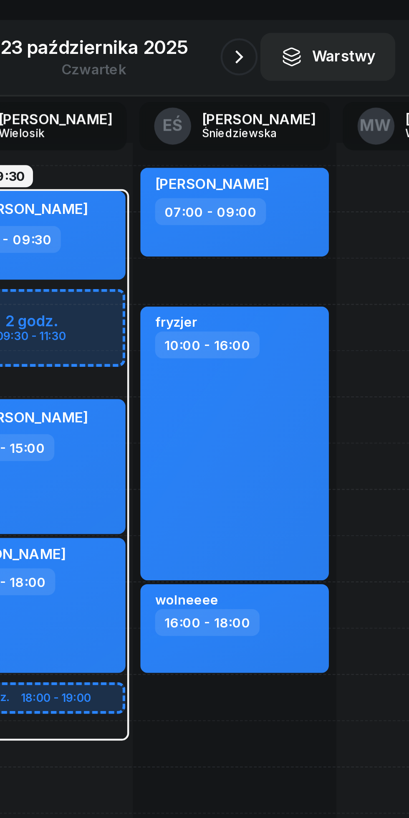
click at [268, 96] on icon "button" at bounding box center [270, 94] width 10 height 10
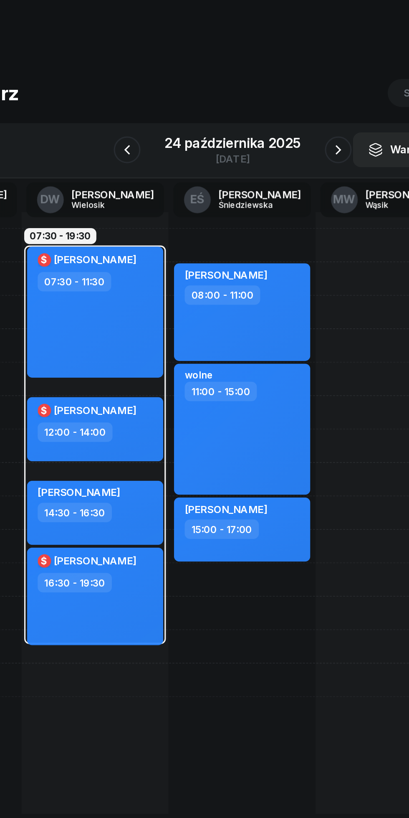
scroll to position [0, 57]
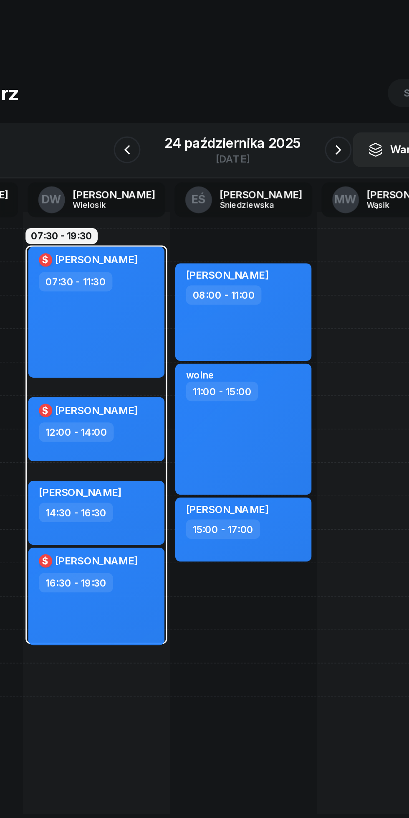
click at [268, 92] on icon "button" at bounding box center [271, 94] width 10 height 10
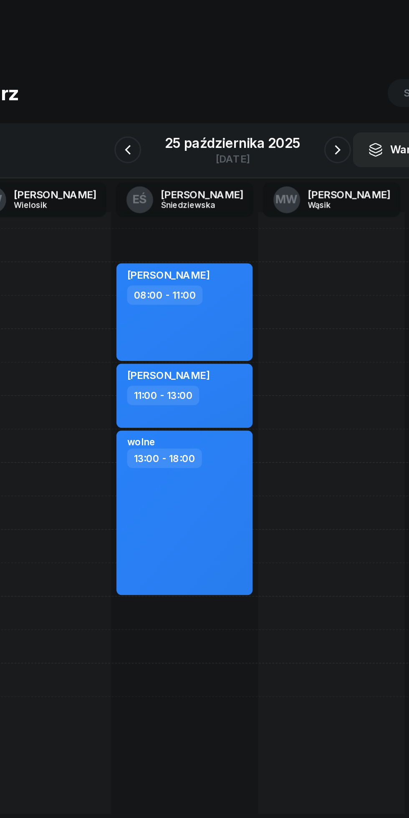
scroll to position [0, 104]
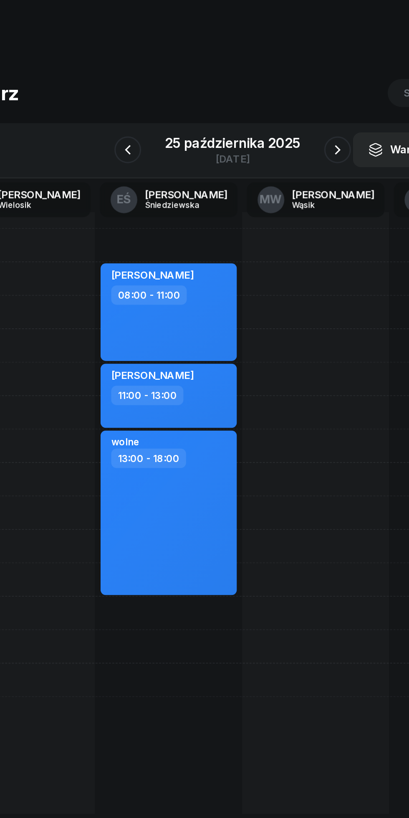
click at [270, 94] on icon "button" at bounding box center [270, 94] width 10 height 10
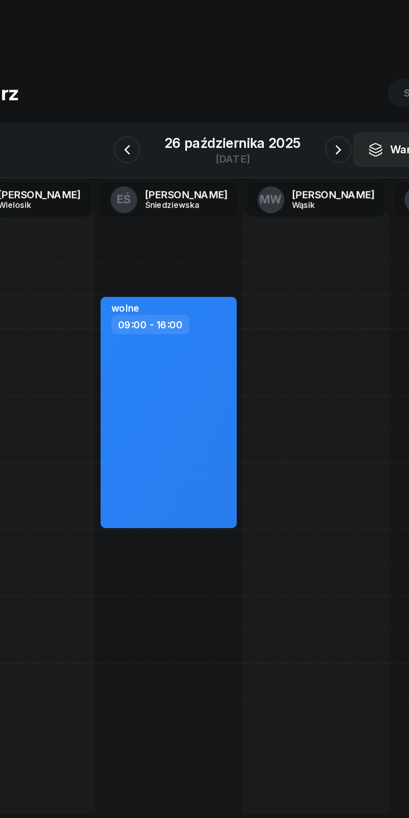
click at [270, 91] on icon "button" at bounding box center [271, 94] width 10 height 10
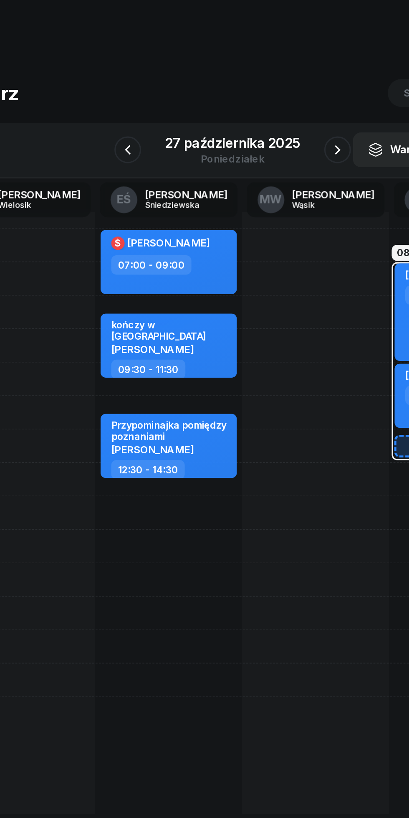
click at [270, 94] on icon "button" at bounding box center [270, 94] width 10 height 10
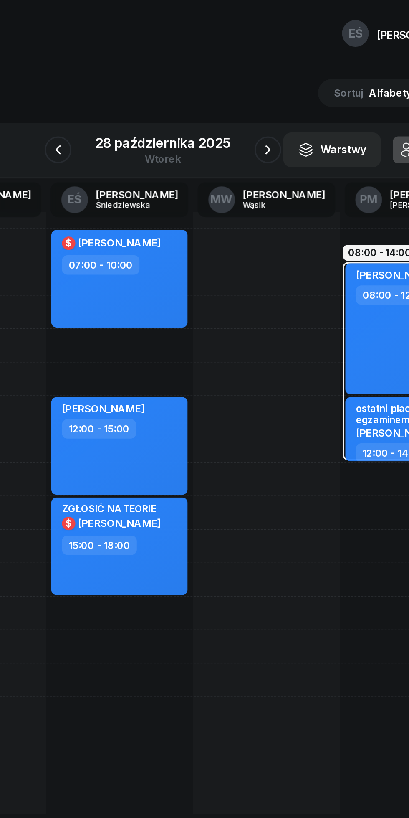
scroll to position [0, 104]
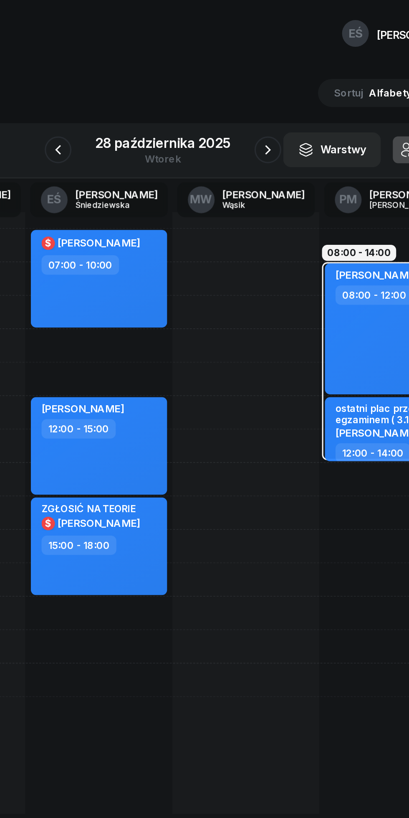
click at [325, 218] on div "[PERSON_NAME] 08:00 - 12:00" at bounding box center [348, 206] width 85 height 82
select select "08"
select select "12"
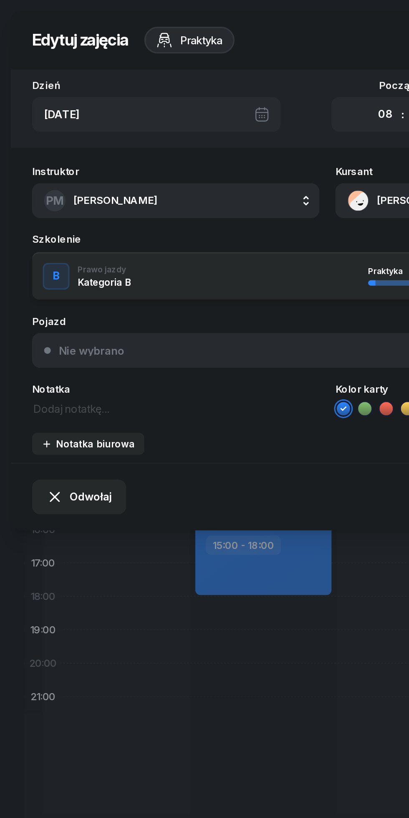
click at [52, 312] on span "Odwołaj" at bounding box center [56, 310] width 26 height 11
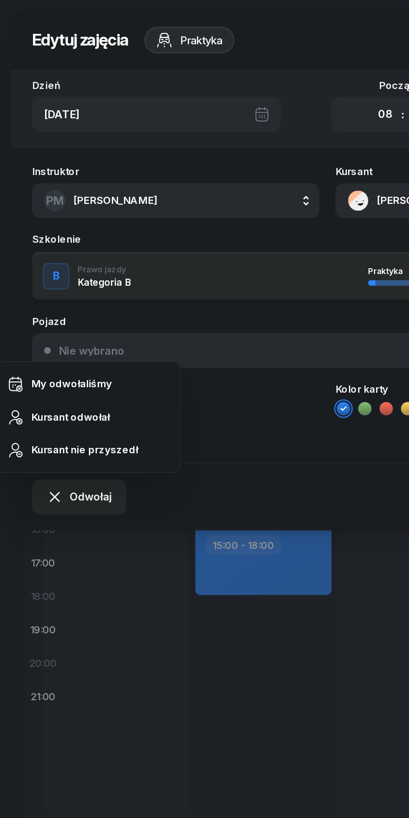
click at [33, 241] on div "My odwołaliśmy" at bounding box center [45, 239] width 51 height 11
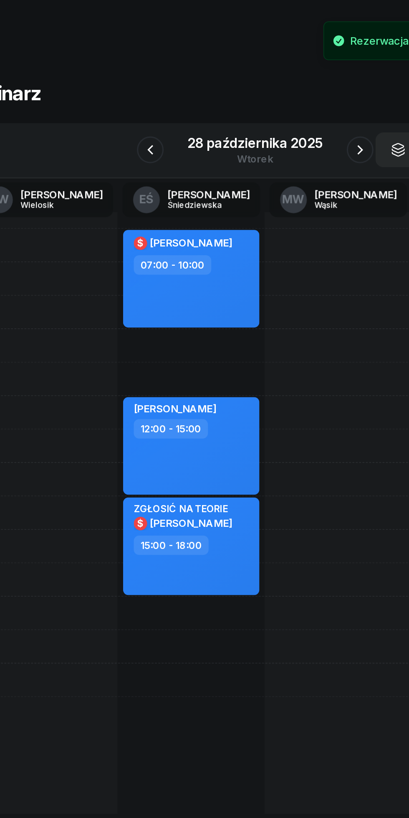
click at [142, 99] on button "button" at bounding box center [139, 93] width 17 height 17
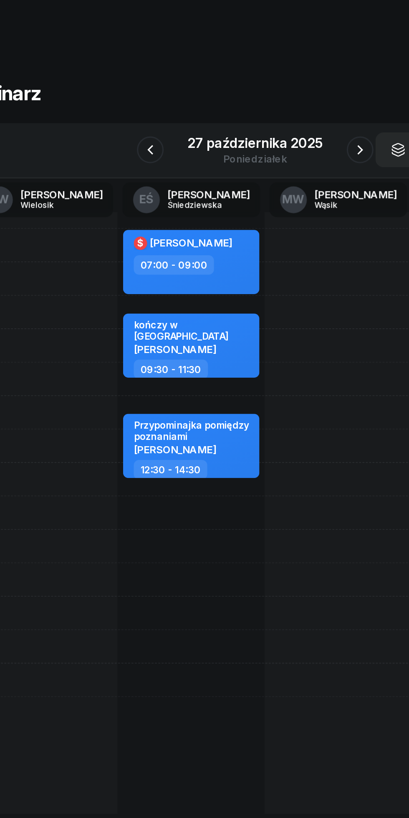
click at [264, 97] on button "button" at bounding box center [270, 93] width 17 height 17
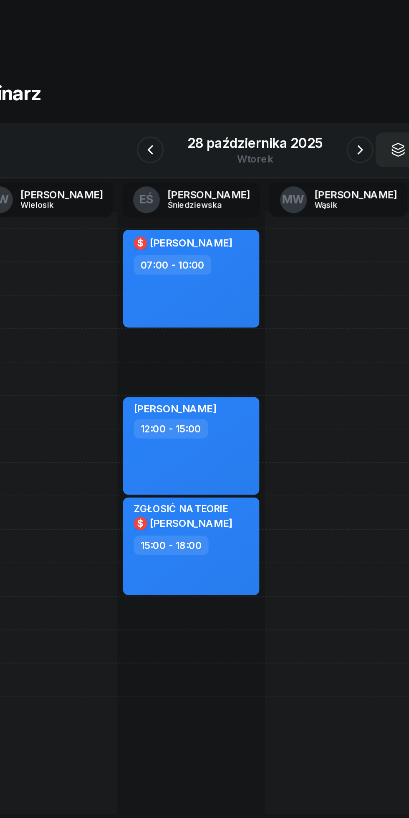
click at [269, 99] on button "button" at bounding box center [270, 93] width 17 height 17
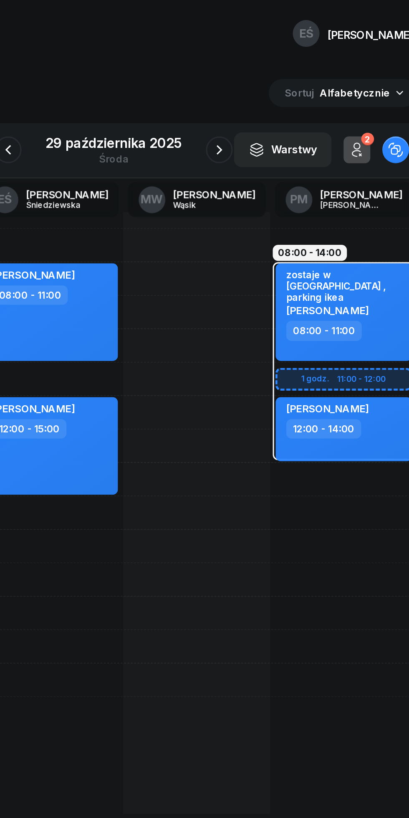
click at [266, 97] on icon "button" at bounding box center [271, 94] width 10 height 10
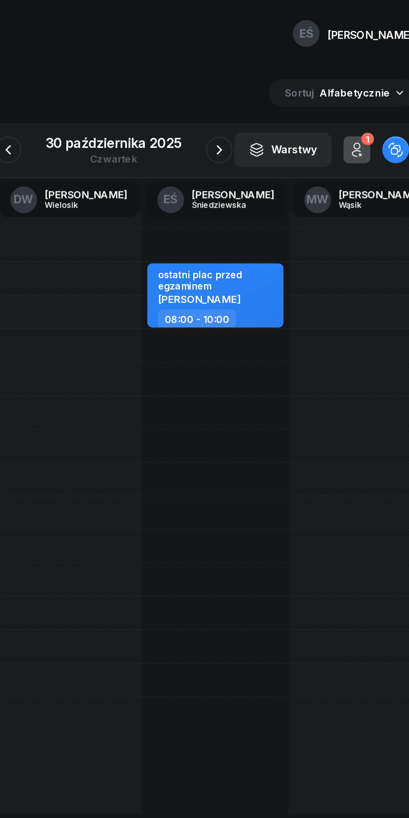
click at [240, 284] on div "ostatni plac przed egzaminem [PERSON_NAME] 08:00 - 10:00" at bounding box center [268, 320] width 92 height 376
select select "13"
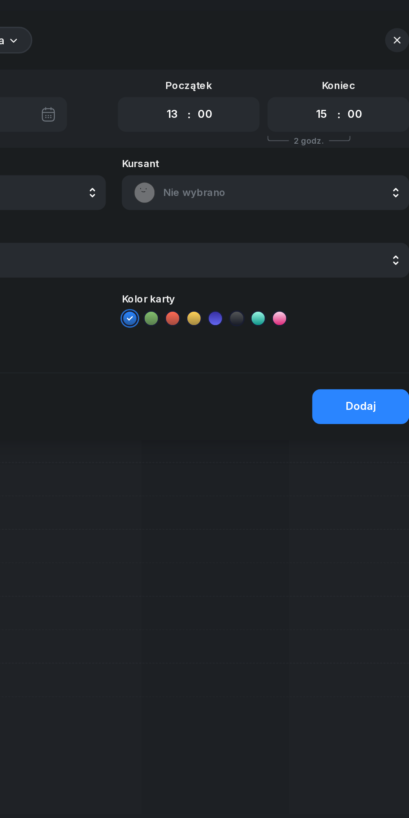
click at [333, 69] on select "00 01 02 03 04 05 06 07 08 09 10 11 12 13 14 15 16 17 18 19 20 21 22 23" at bounding box center [335, 72] width 16 height 18
select select "16"
click at [327, 63] on select "00 01 02 03 04 05 06 07 08 09 10 11 12 13 14 15 16 17 18 19 20 21 22 23" at bounding box center [335, 72] width 16 height 18
click at [245, 122] on span "Nie wybrano" at bounding box center [309, 120] width 146 height 11
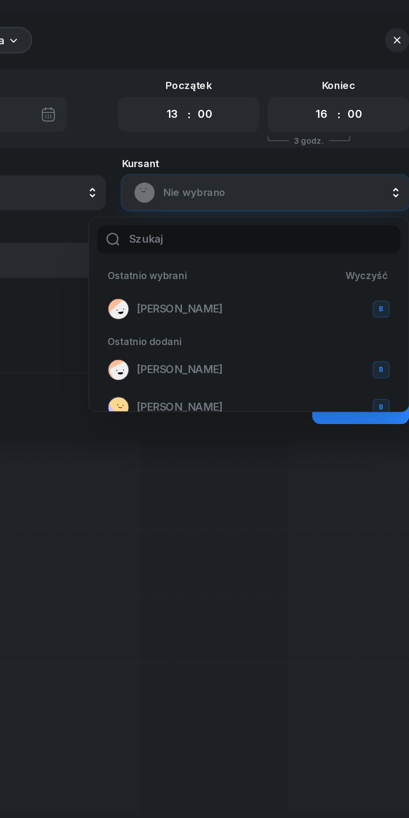
click at [232, 199] on div "[PERSON_NAME] B" at bounding box center [289, 192] width 176 height 13
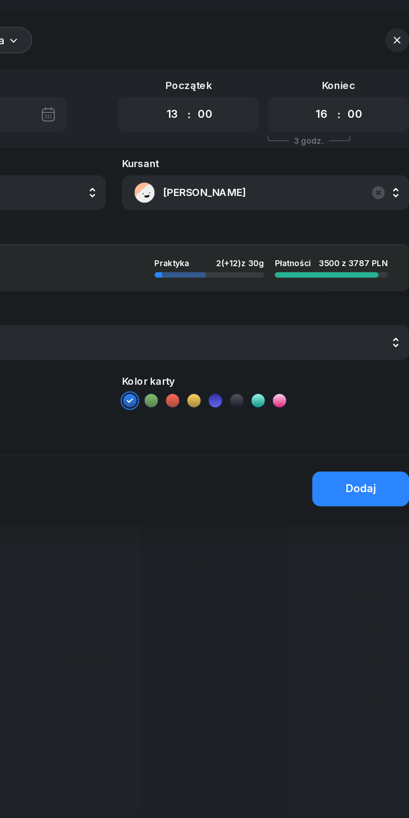
click at [355, 304] on div "Dodaj" at bounding box center [359, 305] width 19 height 11
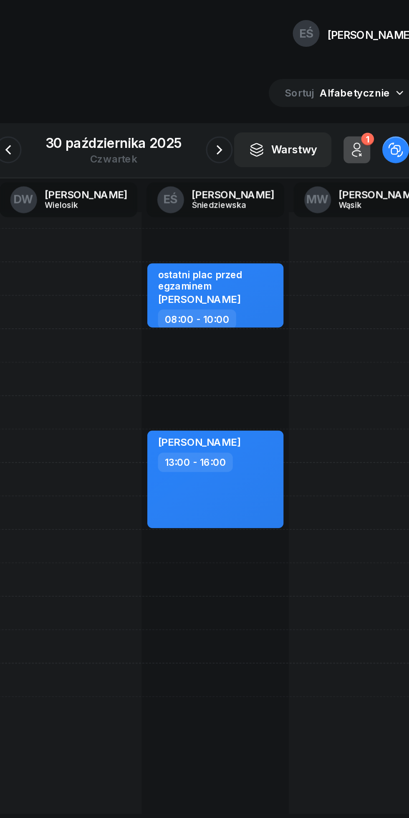
click at [270, 94] on icon "button" at bounding box center [271, 94] width 10 height 10
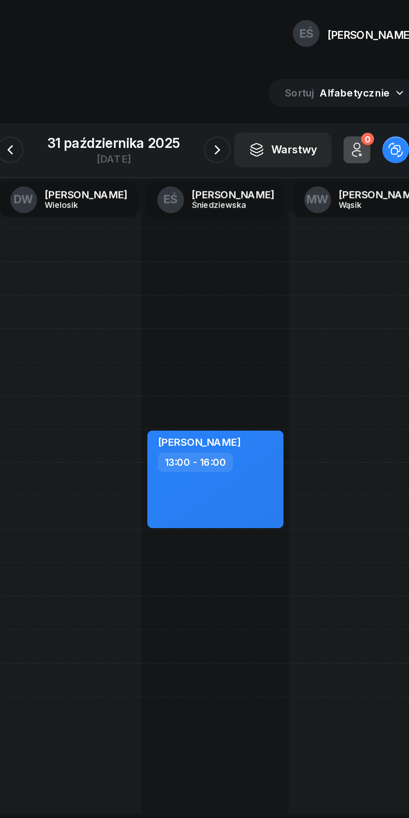
click at [140, 94] on icon "button" at bounding box center [140, 94] width 10 height 10
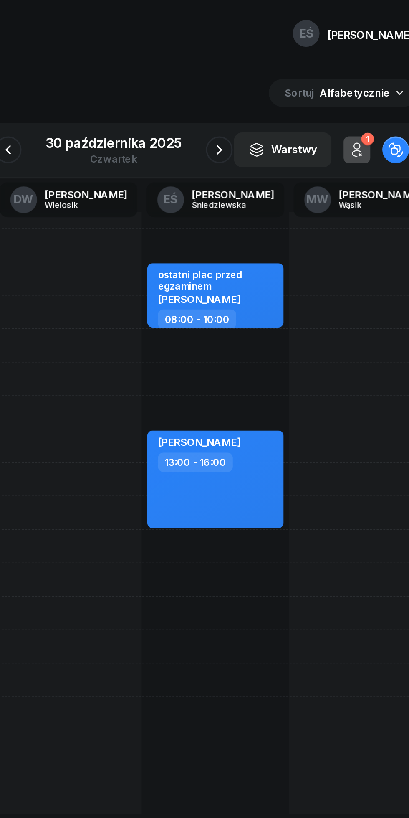
click at [268, 316] on div "[PERSON_NAME] 13:00 - 16:00" at bounding box center [268, 299] width 85 height 61
select select "13"
select select "16"
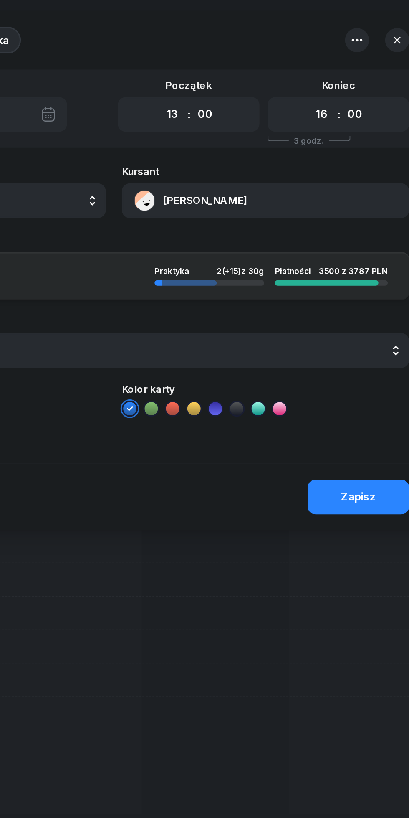
click at [241, 129] on button "[PERSON_NAME]" at bounding box center [300, 125] width 180 height 22
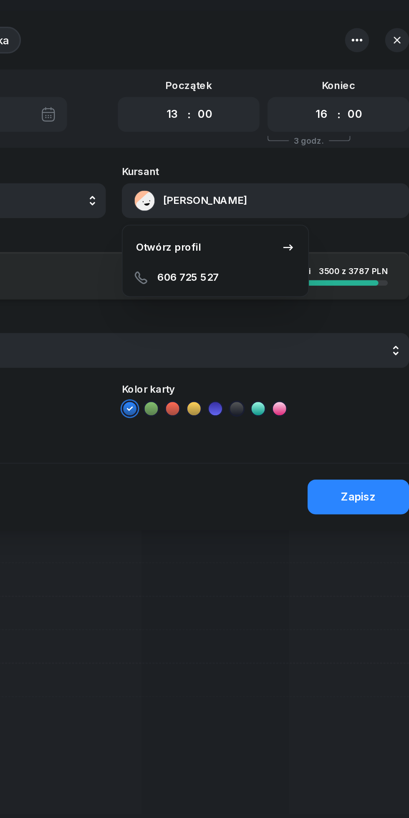
click at [235, 159] on div "Otwórz profil" at bounding box center [238, 154] width 41 height 11
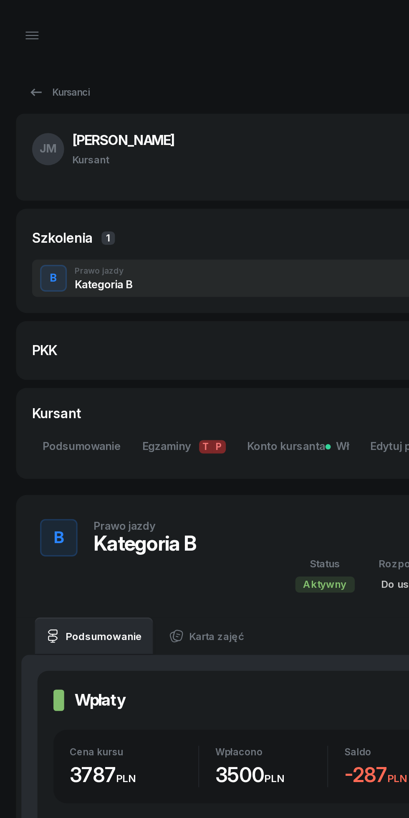
click at [25, 59] on icon at bounding box center [23, 58] width 10 height 10
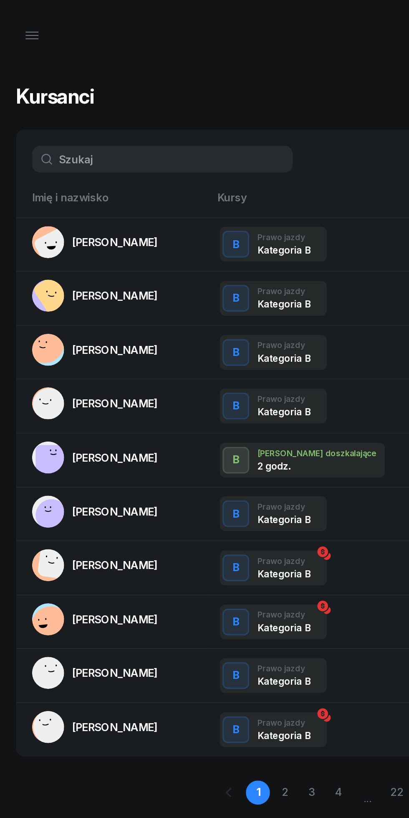
click at [20, 20] on icon "button" at bounding box center [20, 20] width 8 height 0
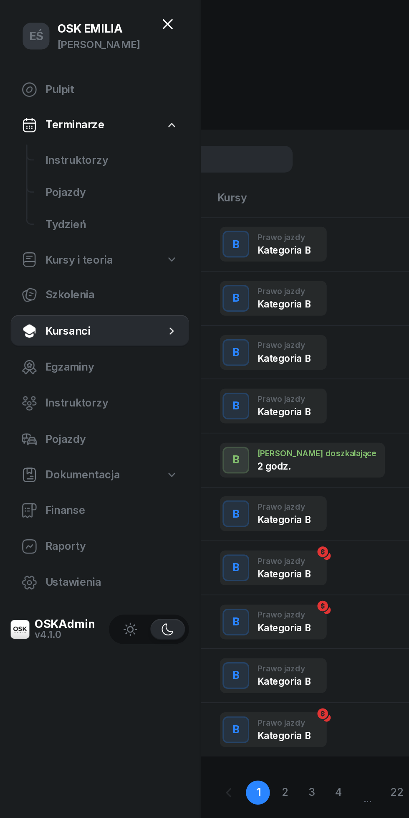
click at [39, 97] on span "Instruktorzy" at bounding box center [69, 100] width 83 height 11
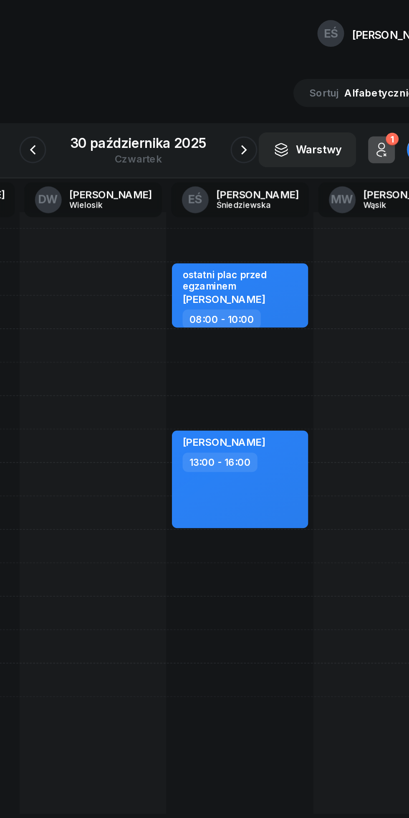
click at [270, 93] on icon "button" at bounding box center [270, 94] width 3 height 6
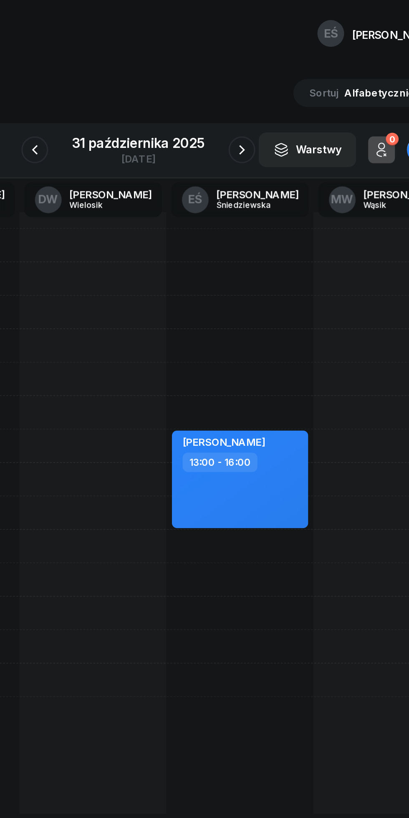
click at [269, 94] on icon "button" at bounding box center [269, 94] width 10 height 10
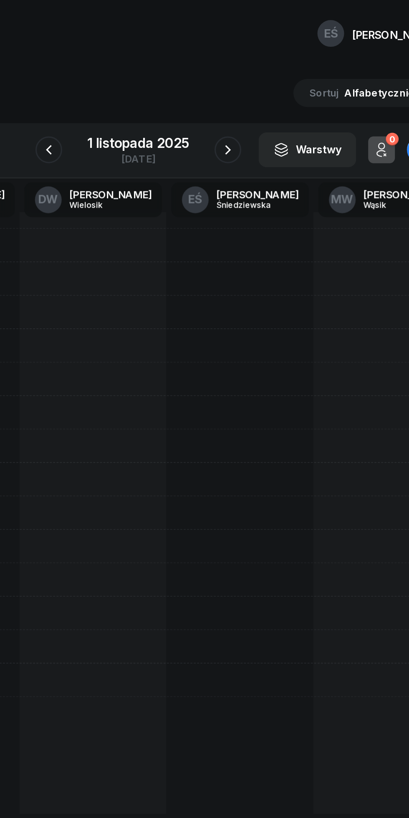
click at [268, 90] on button "button" at bounding box center [260, 93] width 17 height 17
click at [268, 96] on button "button" at bounding box center [260, 93] width 17 height 17
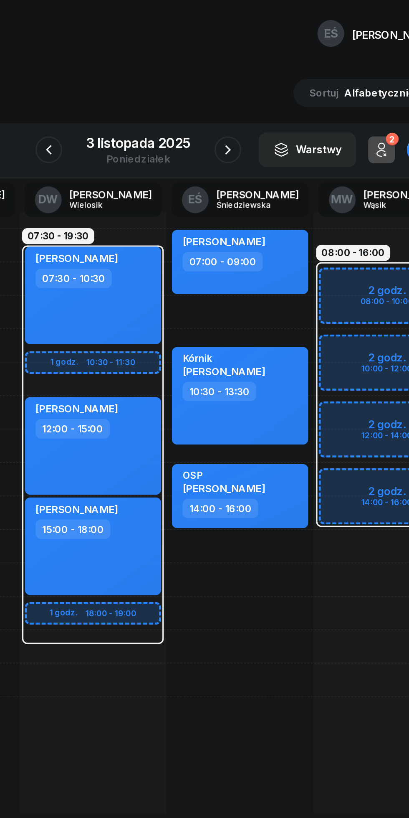
click at [261, 94] on icon "button" at bounding box center [261, 94] width 10 height 10
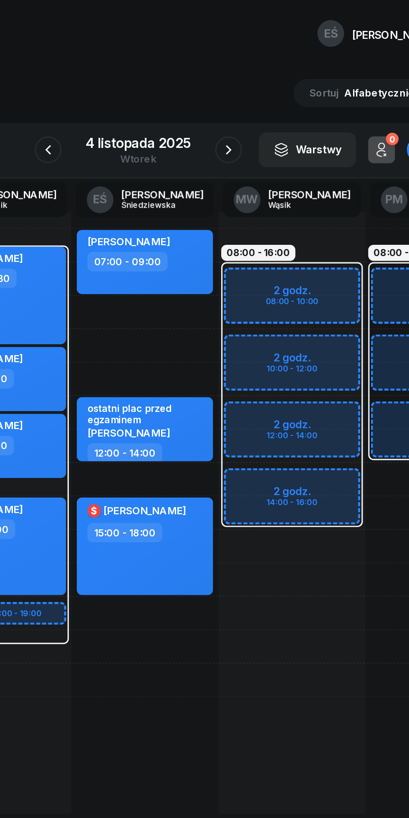
scroll to position [0, 58]
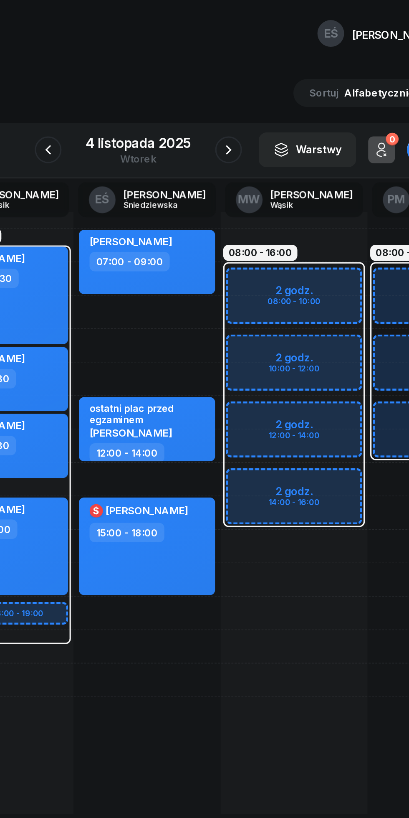
click at [261, 94] on icon "button" at bounding box center [261, 94] width 10 height 10
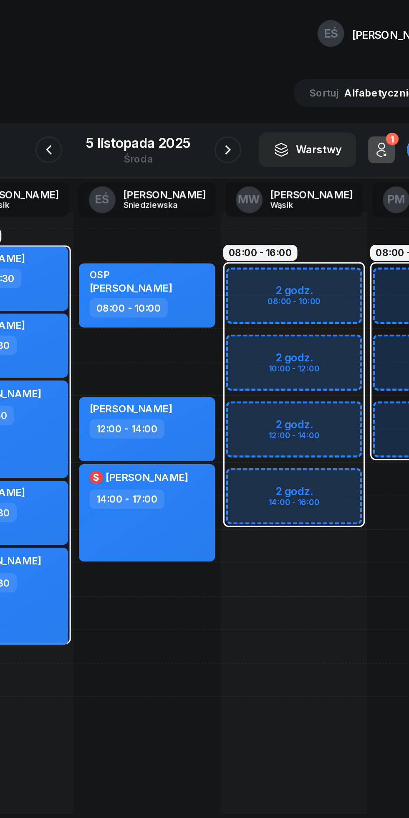
click at [261, 91] on icon "button" at bounding box center [261, 94] width 10 height 10
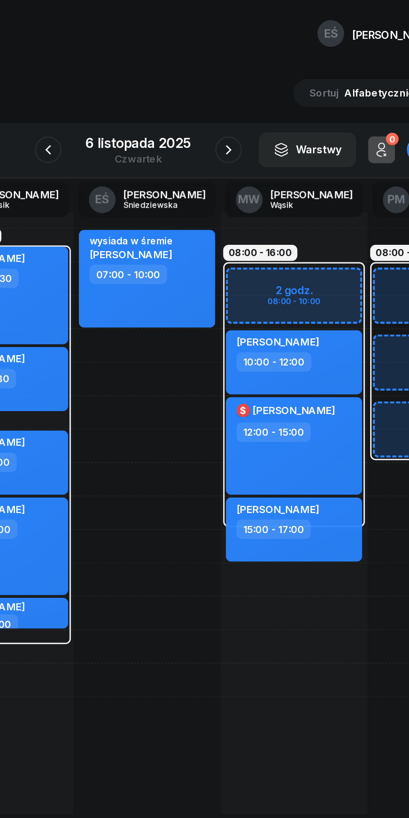
click at [174, 272] on div "wysiada w śremie [PERSON_NAME] 07:00 - 10:00" at bounding box center [210, 320] width 92 height 376
select select "13"
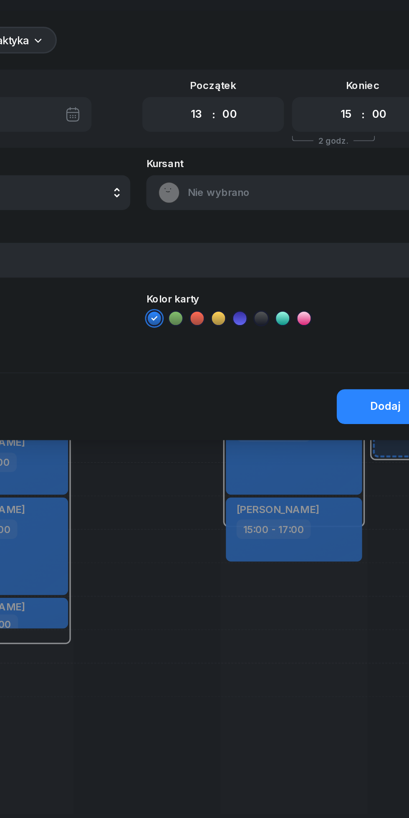
click at [328, 74] on select "00 01 02 03 04 05 06 07 08 09 10 11 12 13 14 15 16 17 18 19 20 21 22 23" at bounding box center [335, 72] width 16 height 18
select select "16"
click at [327, 63] on select "00 01 02 03 04 05 06 07 08 09 10 11 12 13 14 15 16 17 18 19 20 21 22 23" at bounding box center [335, 72] width 16 height 18
click at [253, 119] on span "Nie wybrano" at bounding box center [309, 120] width 146 height 11
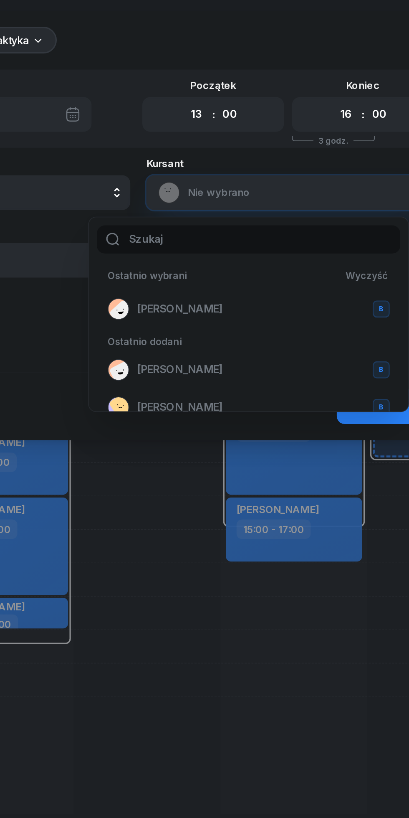
click at [218, 193] on span "[PERSON_NAME]" at bounding box center [230, 193] width 53 height 11
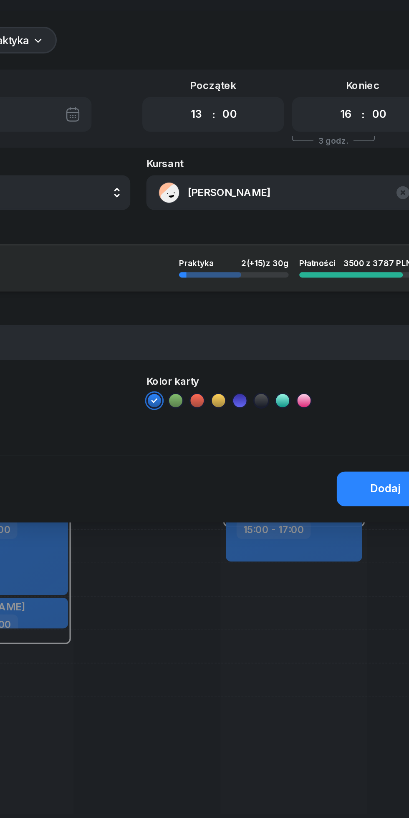
click at [354, 305] on div "Dodaj" at bounding box center [359, 305] width 19 height 11
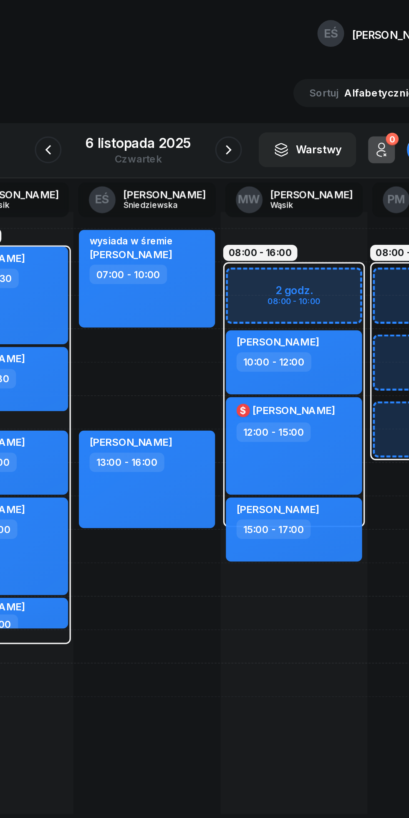
click at [259, 92] on icon "button" at bounding box center [261, 94] width 10 height 10
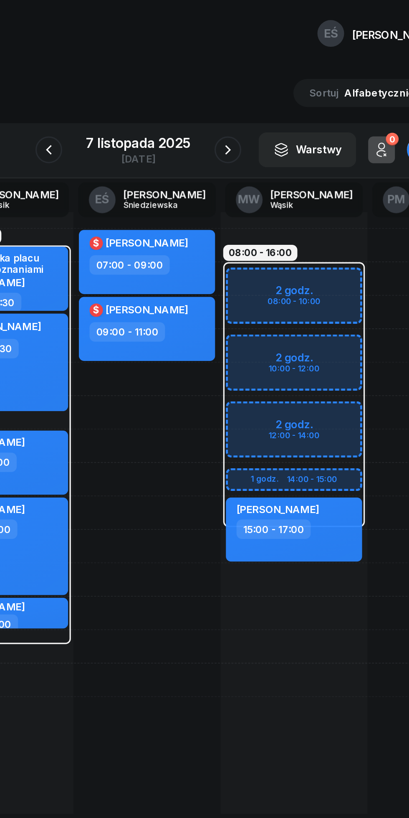
click at [261, 94] on icon "button" at bounding box center [261, 94] width 10 height 10
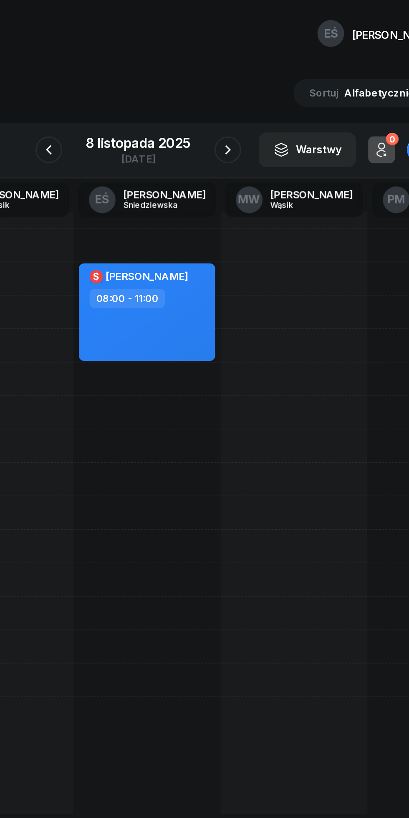
click at [261, 94] on icon "button" at bounding box center [261, 94] width 10 height 10
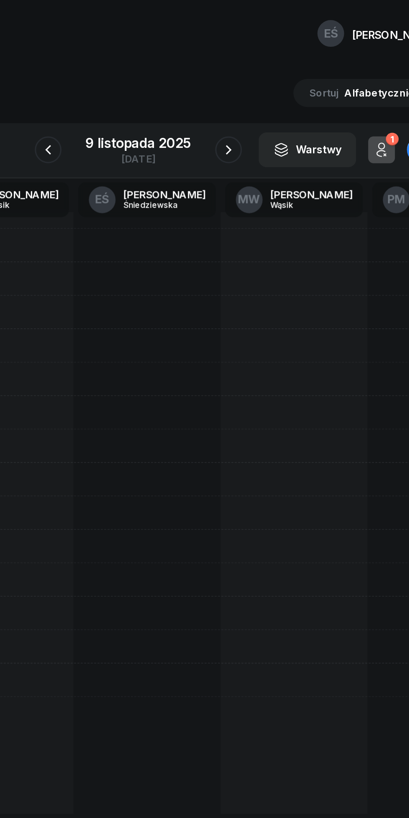
click at [261, 101] on button "button" at bounding box center [261, 93] width 17 height 17
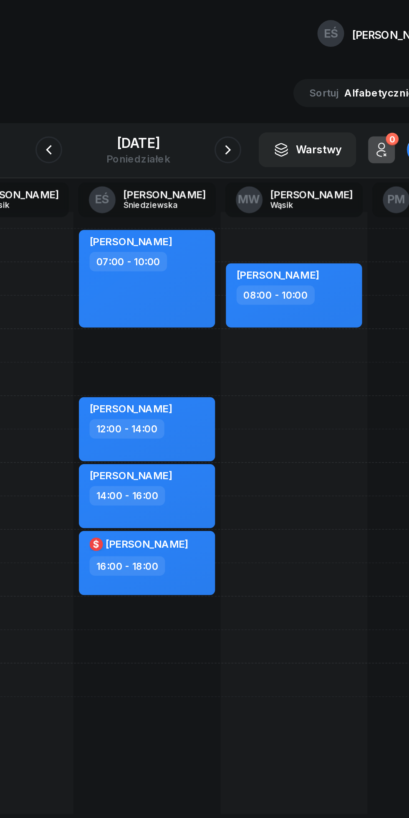
click at [262, 93] on icon "button" at bounding box center [261, 94] width 10 height 10
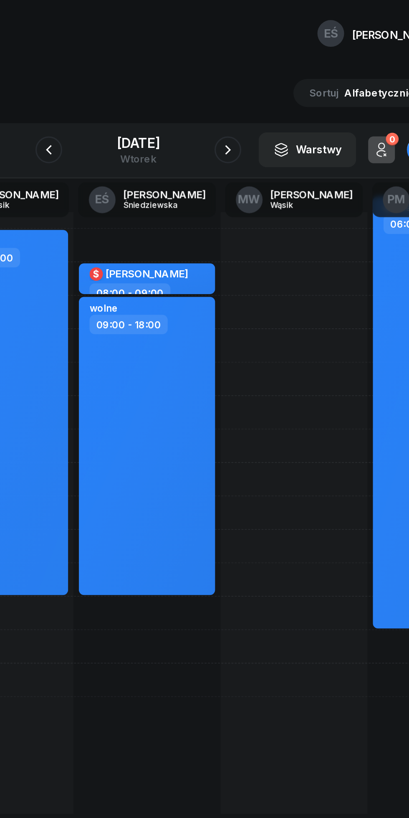
click at [261, 100] on button "button" at bounding box center [260, 93] width 17 height 17
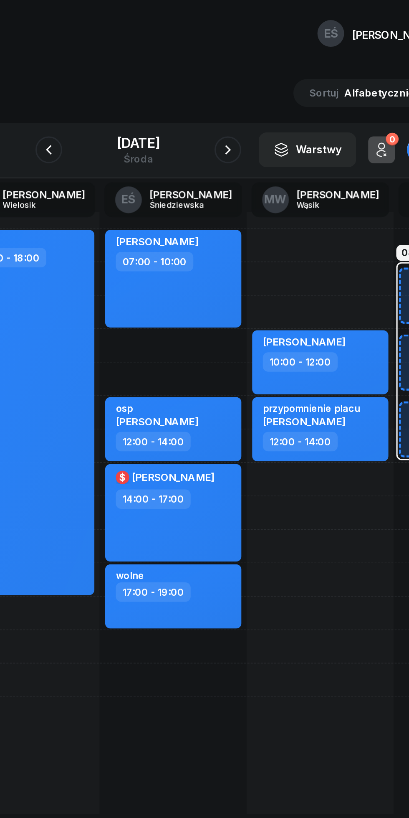
scroll to position [0, 34]
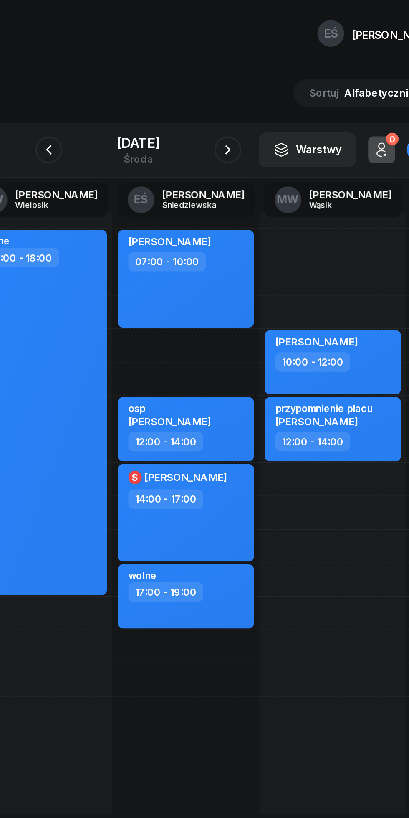
click at [262, 94] on icon "button" at bounding box center [261, 94] width 10 height 10
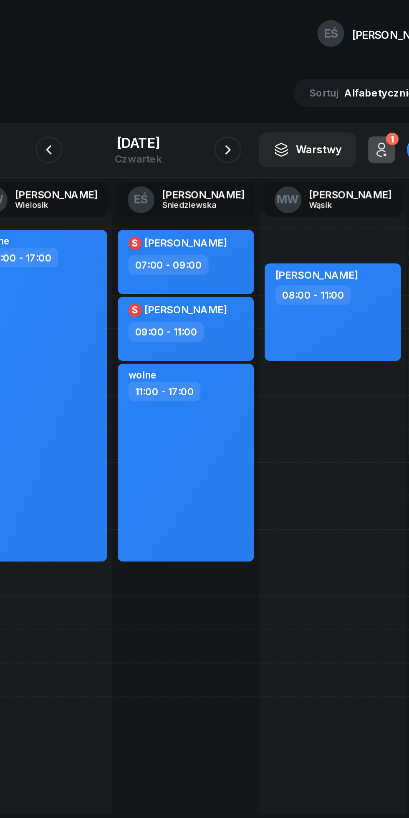
click at [147, 94] on icon "button" at bounding box center [149, 94] width 10 height 10
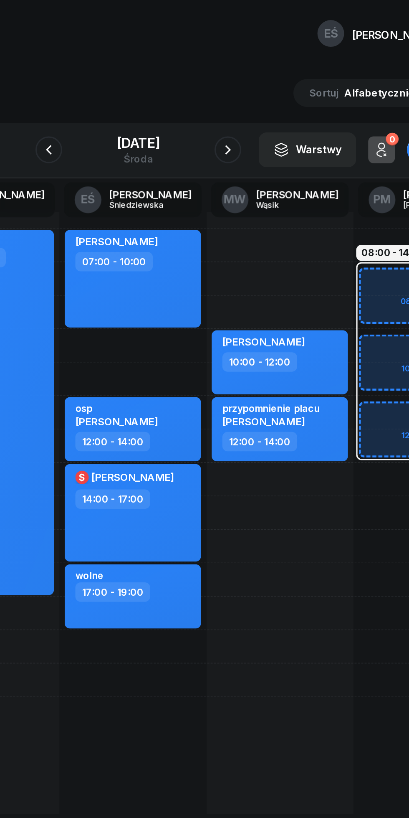
scroll to position [0, 70]
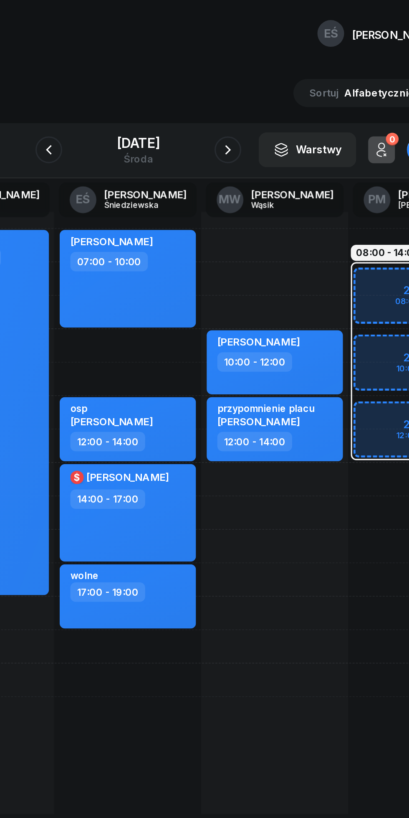
click at [266, 302] on div "[PERSON_NAME] 10:00 - 12:00 przypomnienie [GEOGRAPHIC_DATA][PERSON_NAME] 12:00 …" at bounding box center [290, 320] width 92 height 376
select select "14"
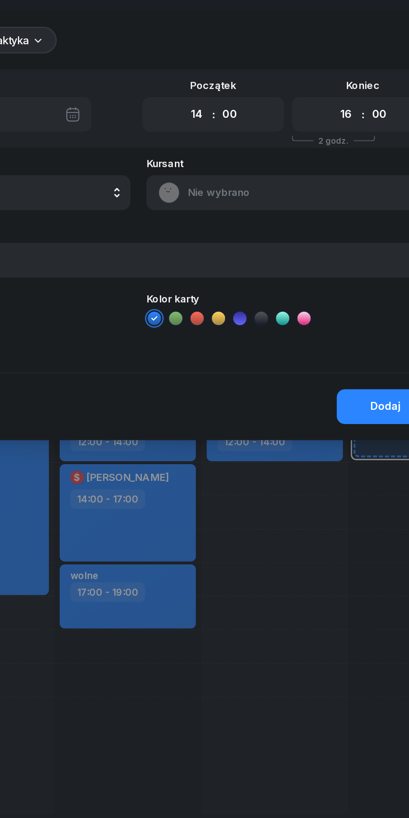
click at [333, 71] on select "00 01 02 03 04 05 06 07 08 09 10 11 12 13 14 15 16 17 18 19 20 21 22 23" at bounding box center [335, 72] width 16 height 18
select select "17"
click at [327, 63] on select "00 01 02 03 04 05 06 07 08 09 10 11 12 13 14 15 16 17 18 19 20 21 22 23" at bounding box center [335, 72] width 16 height 18
click at [245, 121] on span "Nie wybrano" at bounding box center [309, 120] width 146 height 11
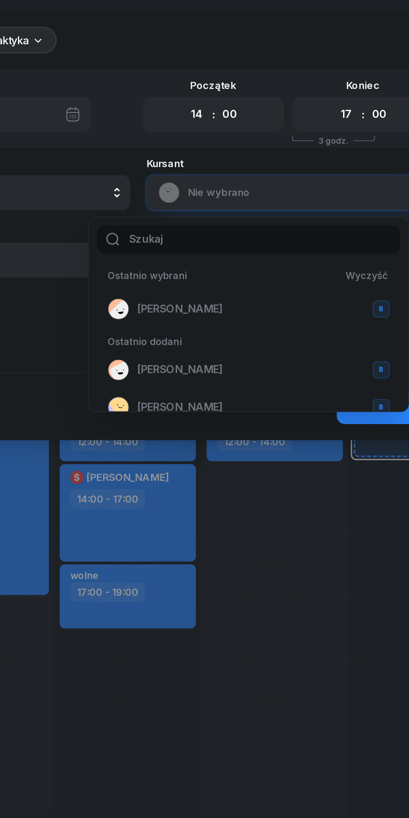
click at [213, 189] on span "[PERSON_NAME]" at bounding box center [230, 193] width 53 height 11
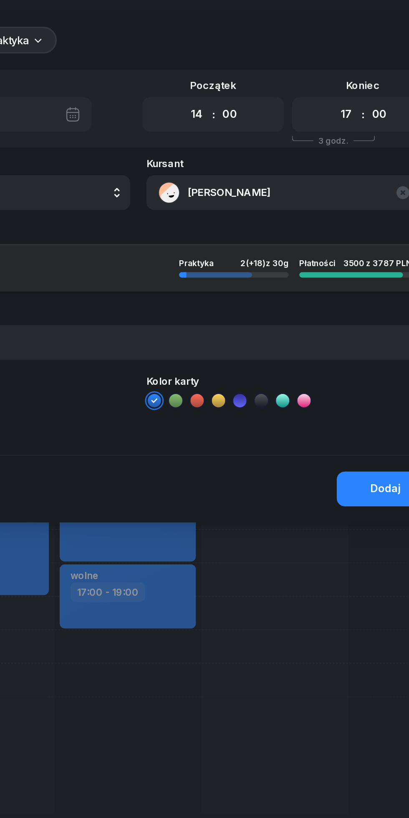
click at [355, 300] on button "Dodaj" at bounding box center [359, 305] width 61 height 22
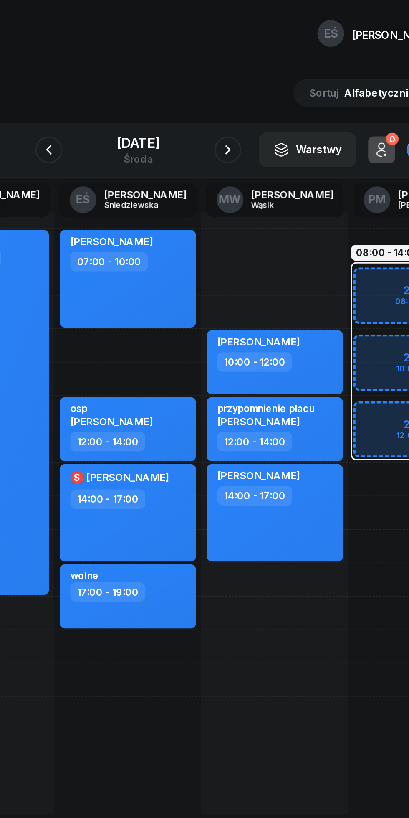
click at [313, 329] on div "[PERSON_NAME] 14:00 - 17:00" at bounding box center [289, 320] width 85 height 61
select select "14"
select select "17"
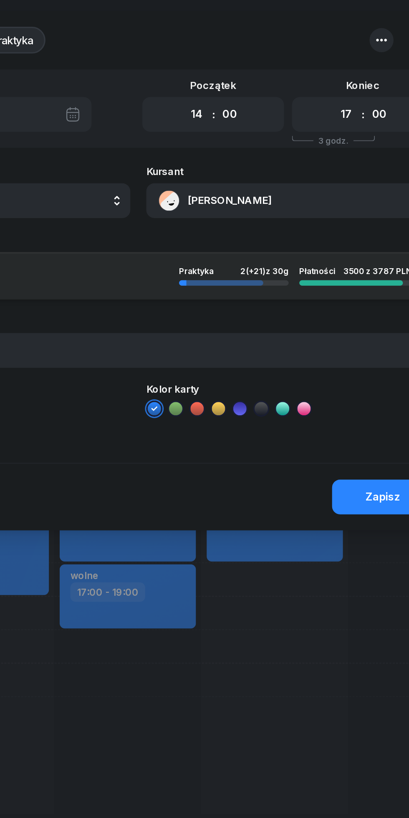
click at [246, 122] on button "[PERSON_NAME]" at bounding box center [300, 125] width 180 height 22
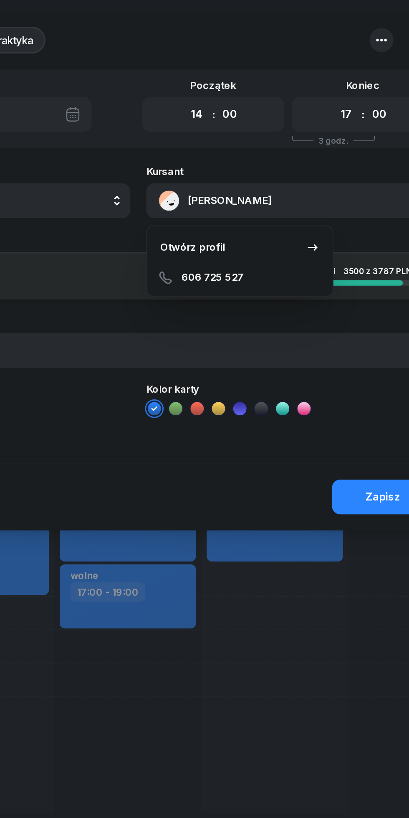
click at [235, 153] on div "Otwórz profil" at bounding box center [238, 154] width 41 height 11
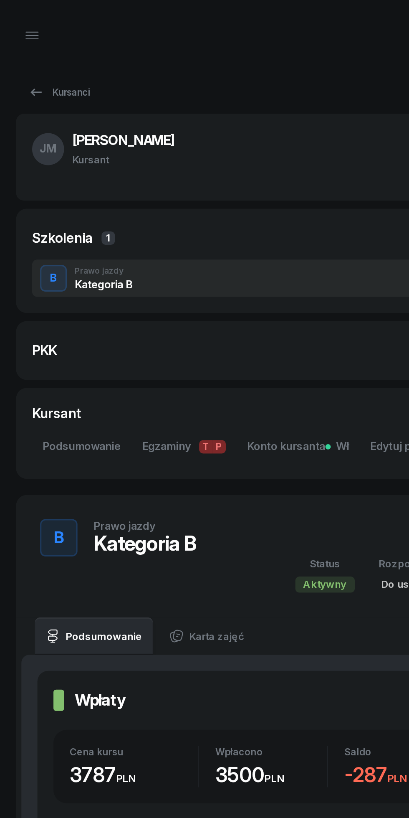
click at [23, 58] on icon at bounding box center [22, 57] width 7 height 5
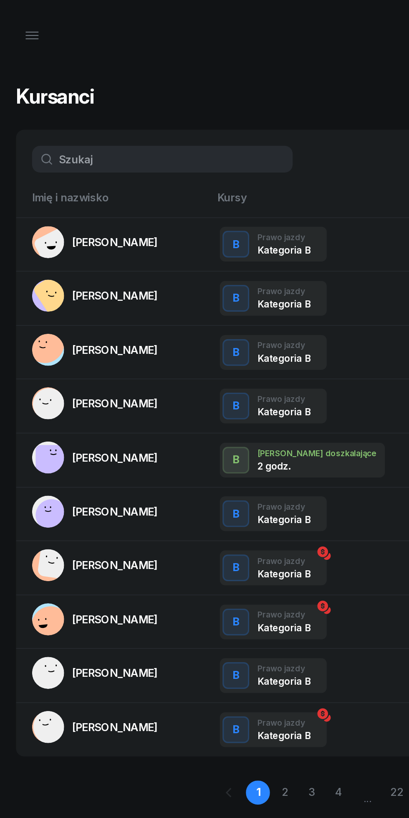
click at [22, 24] on icon "button" at bounding box center [20, 24] width 8 height 0
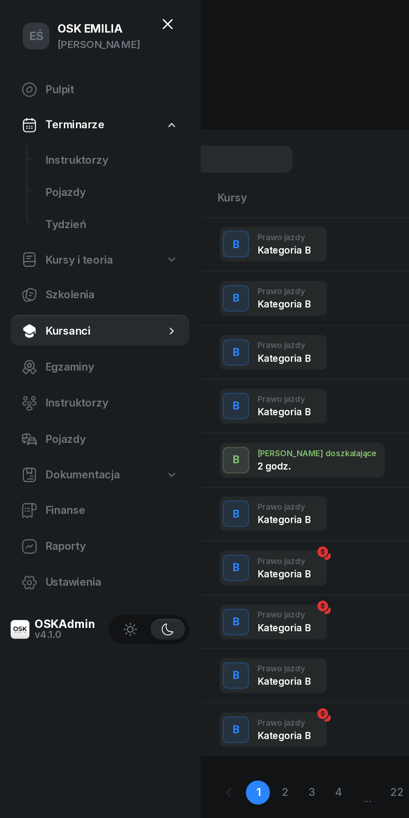
click at [106, 16] on icon at bounding box center [105, 15] width 10 height 10
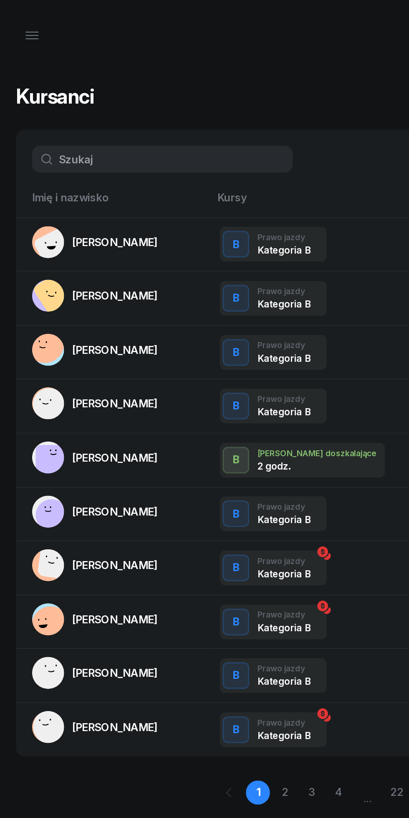
click at [20, 25] on icon "button" at bounding box center [20, 22] width 10 height 10
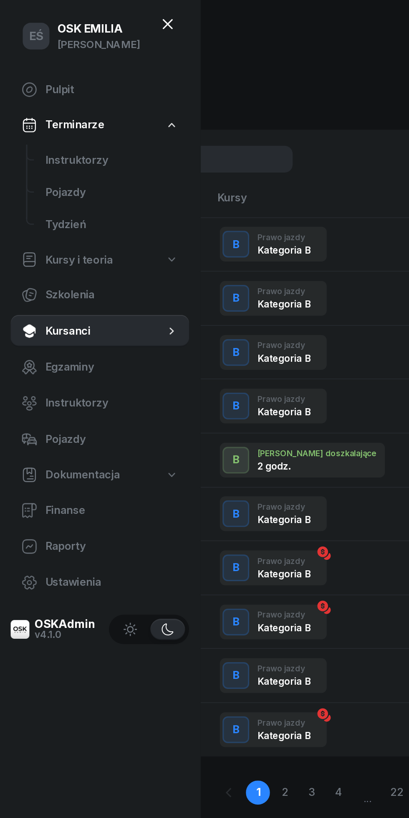
click at [38, 97] on span "Instruktorzy" at bounding box center [69, 100] width 83 height 11
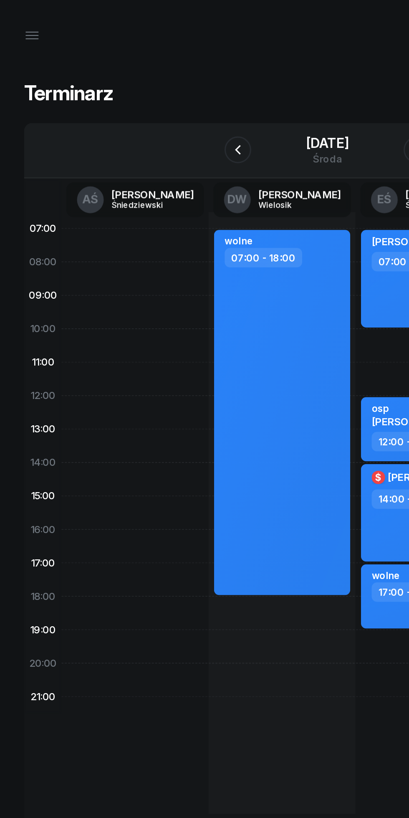
click at [191, 86] on div "[DATE]" at bounding box center [204, 89] width 27 height 8
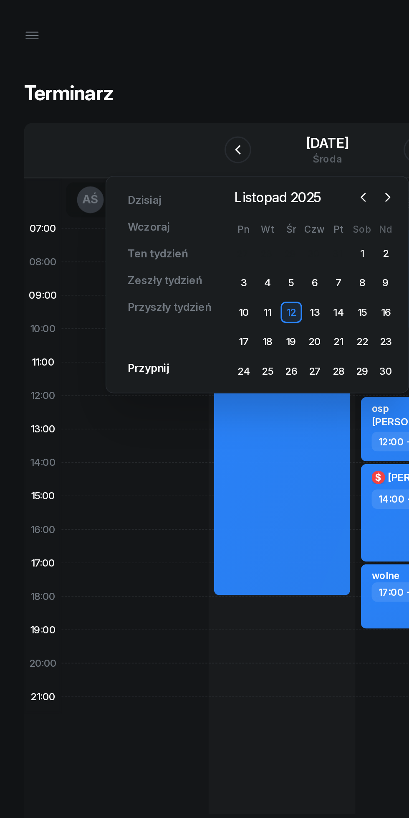
click at [227, 123] on icon "button" at bounding box center [227, 123] width 8 height 8
click at [169, 178] on div "7" at bounding box center [166, 176] width 13 height 13
